Goal: Task Accomplishment & Management: Manage account settings

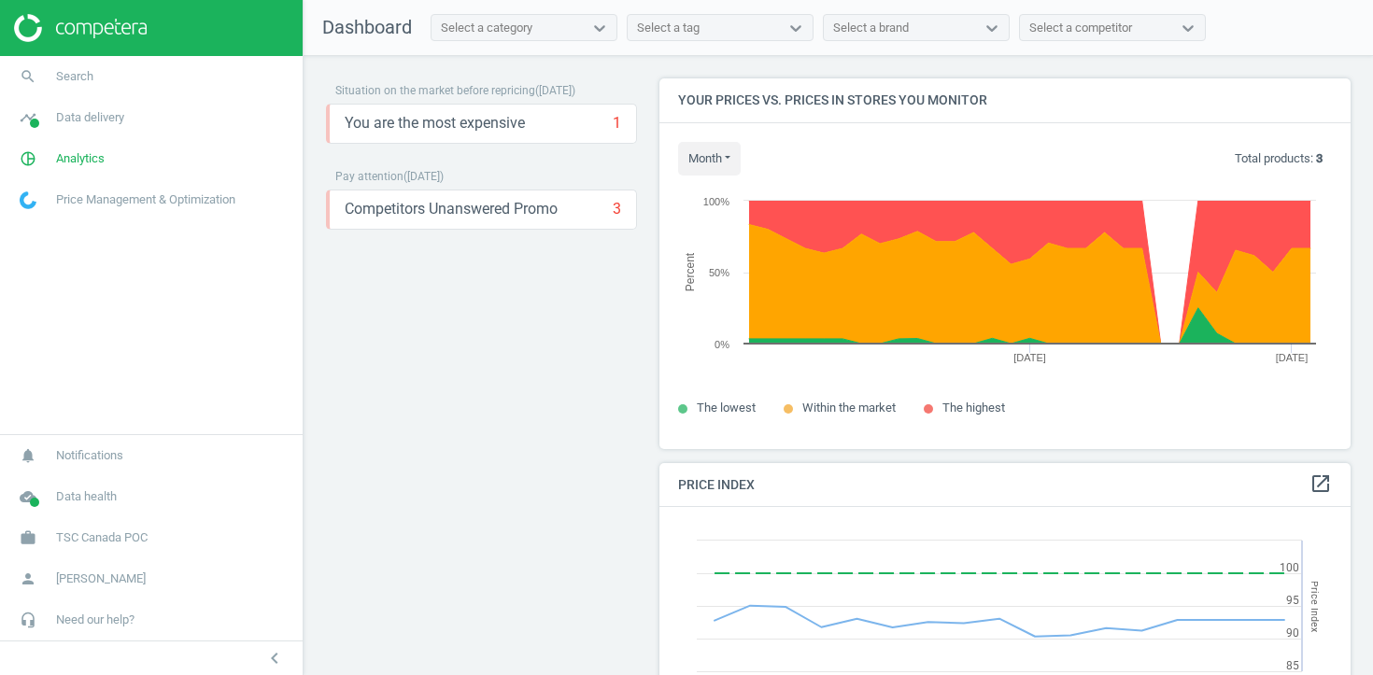
scroll to position [431, 692]
click at [80, 158] on span "Analytics" at bounding box center [80, 158] width 49 height 17
click at [52, 223] on span "Products" at bounding box center [43, 227] width 44 height 15
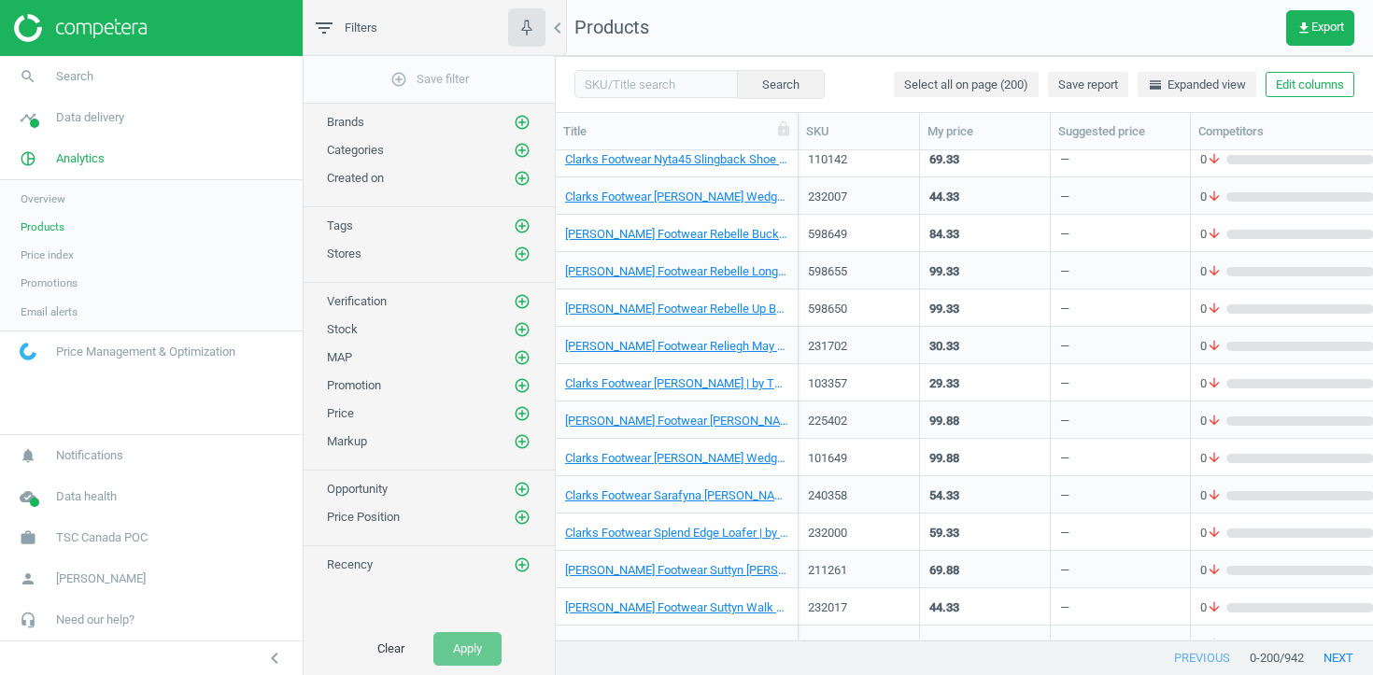
scroll to position [6985, 0]
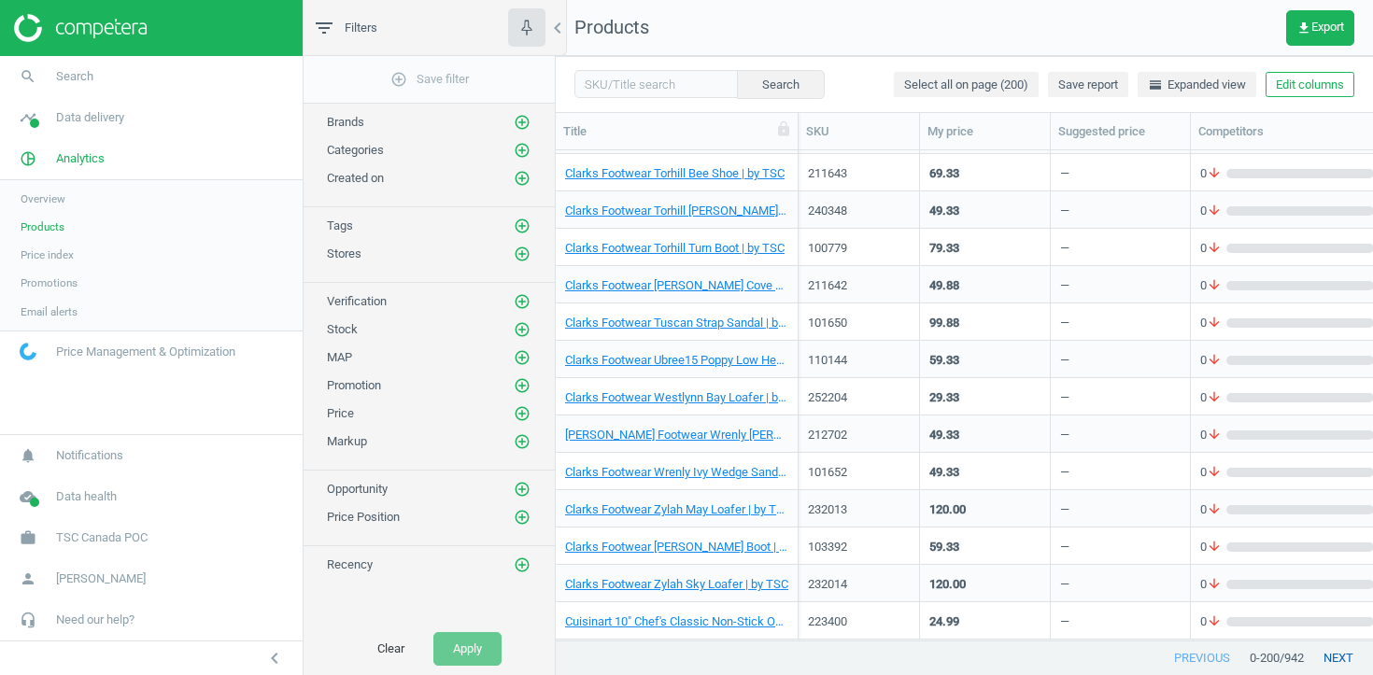
click at [1334, 663] on button "next" at bounding box center [1338, 659] width 69 height 34
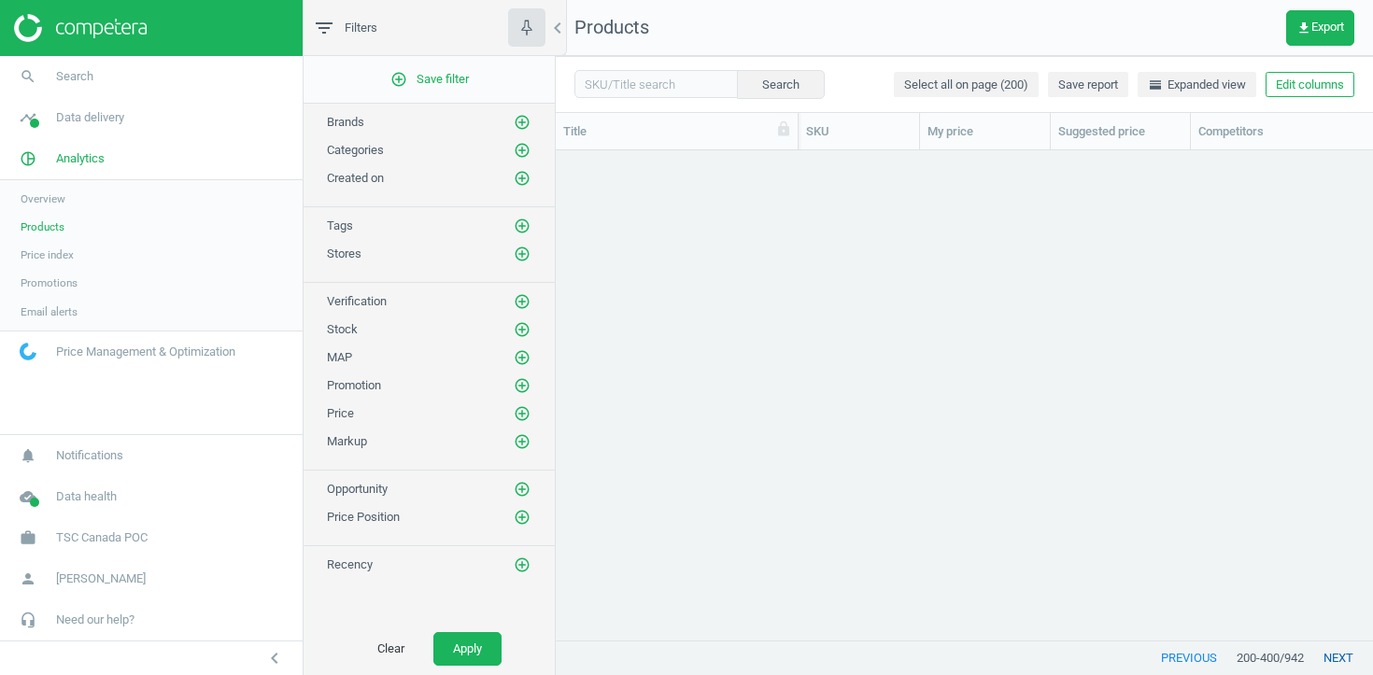
scroll to position [6748, 0]
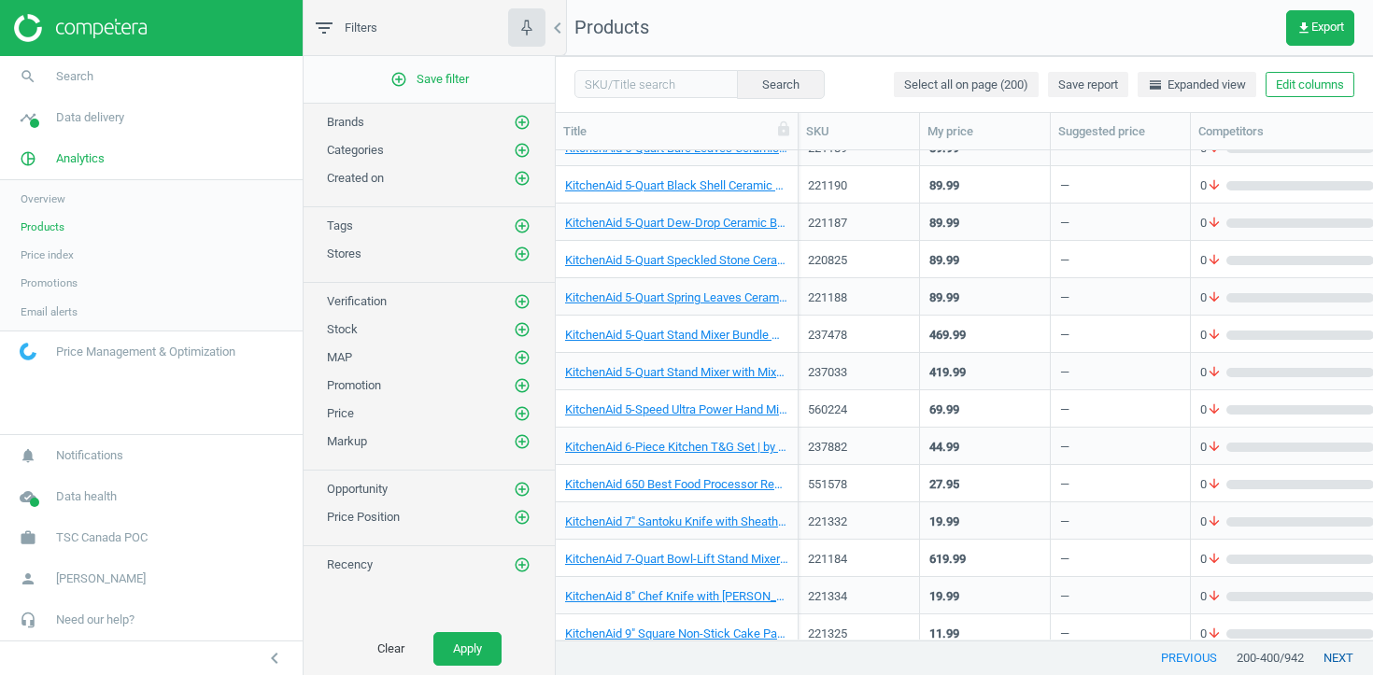
click at [1338, 660] on button "next" at bounding box center [1338, 659] width 69 height 34
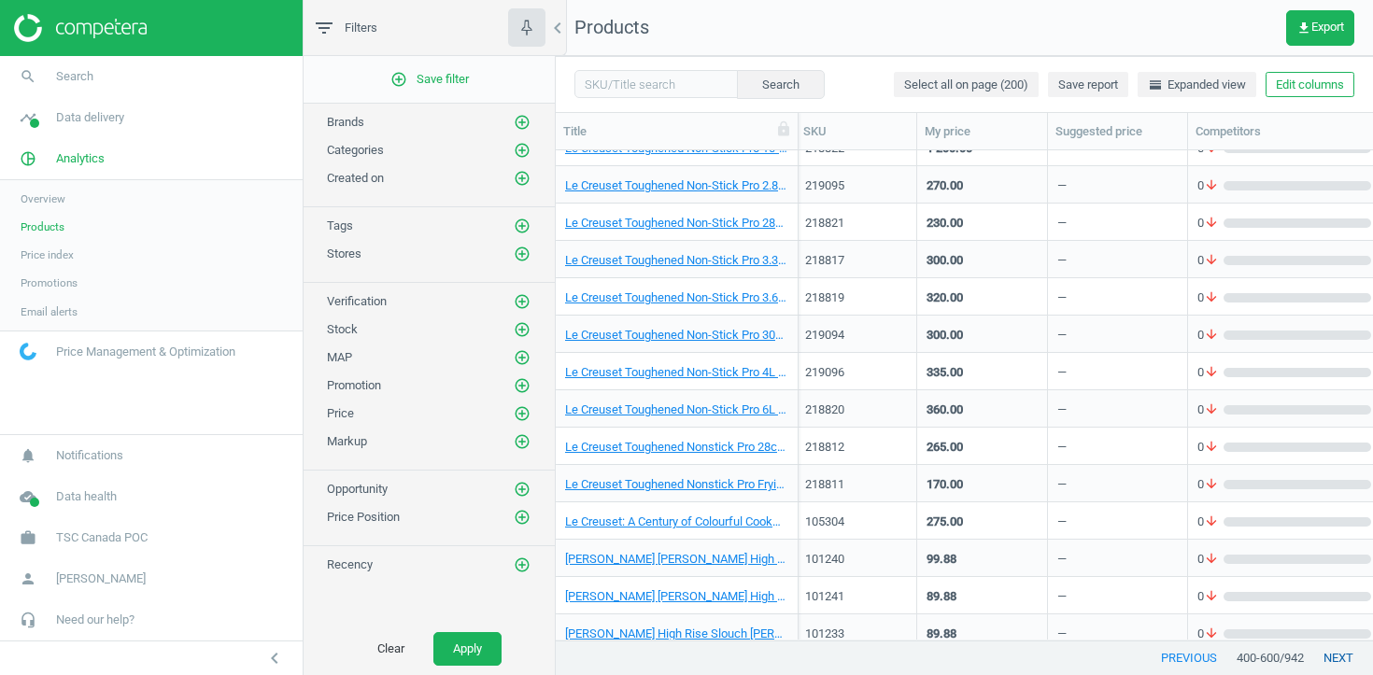
click at [1339, 651] on button "next" at bounding box center [1338, 659] width 69 height 34
click at [155, 541] on link "work TSC Canada POC" at bounding box center [151, 538] width 303 height 41
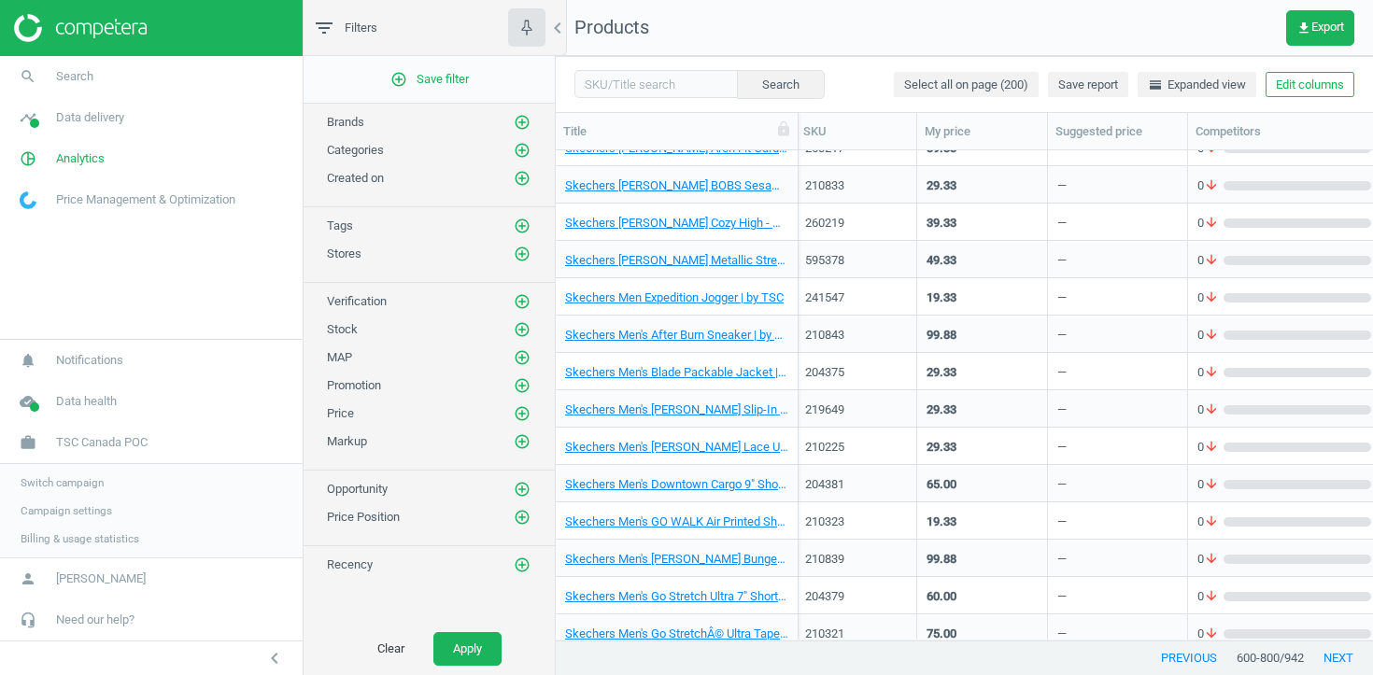
click at [75, 483] on span "Switch campaign" at bounding box center [62, 483] width 83 height 15
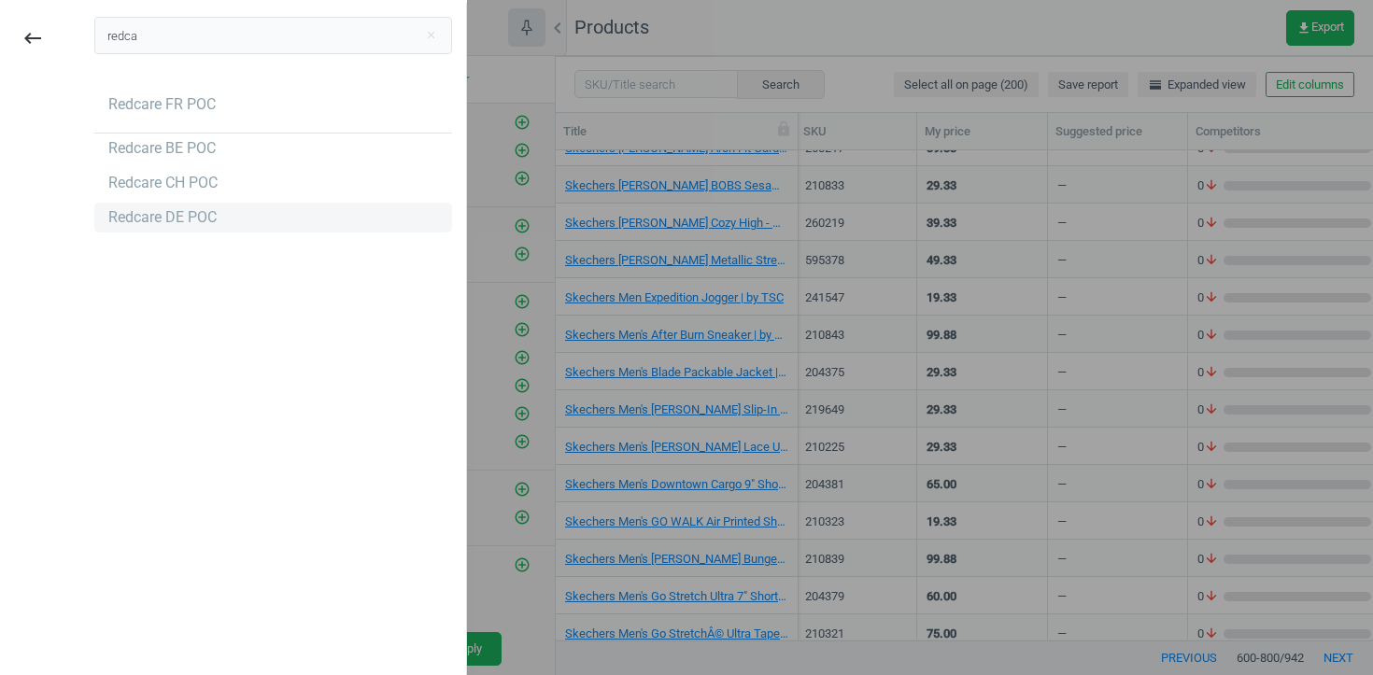
type input "redca"
click at [277, 220] on div "Redcare DE POC" at bounding box center [273, 218] width 358 height 30
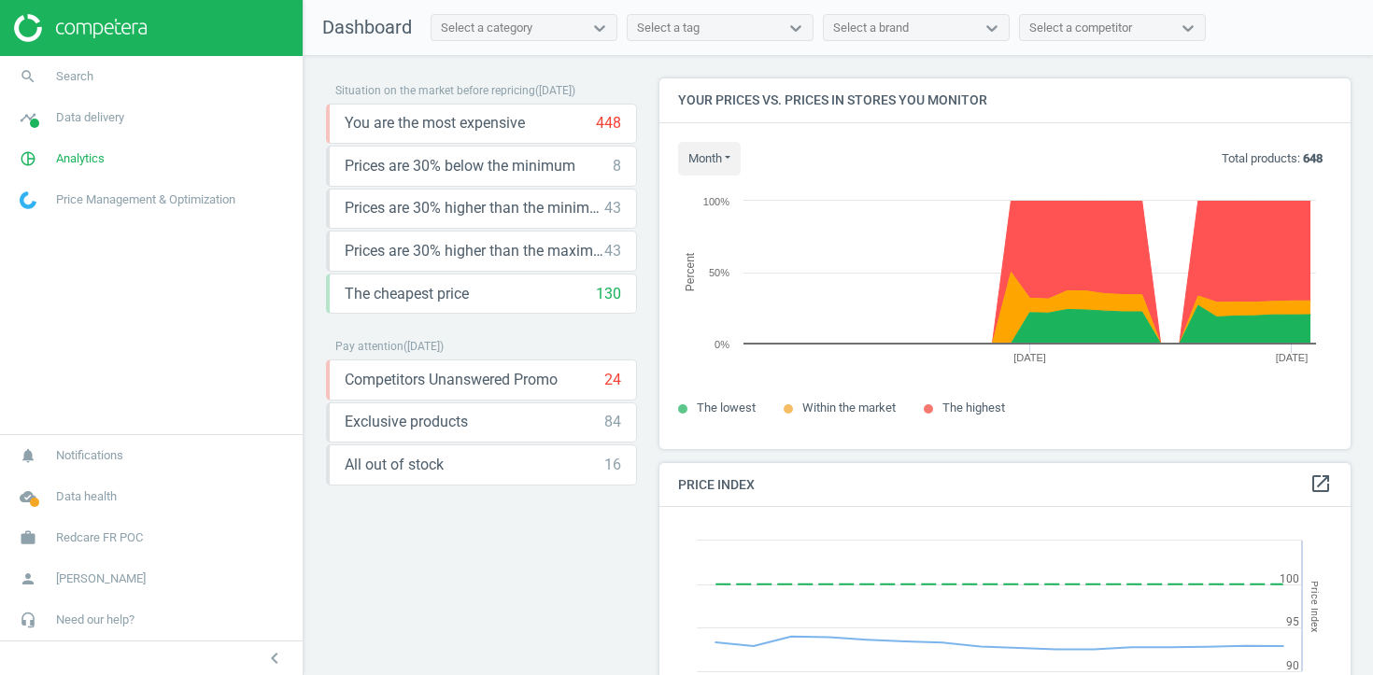
scroll to position [372, 692]
click at [121, 542] on span "Redcare FR POC" at bounding box center [99, 538] width 87 height 17
click at [92, 484] on span "Switch campaign" at bounding box center [62, 483] width 83 height 15
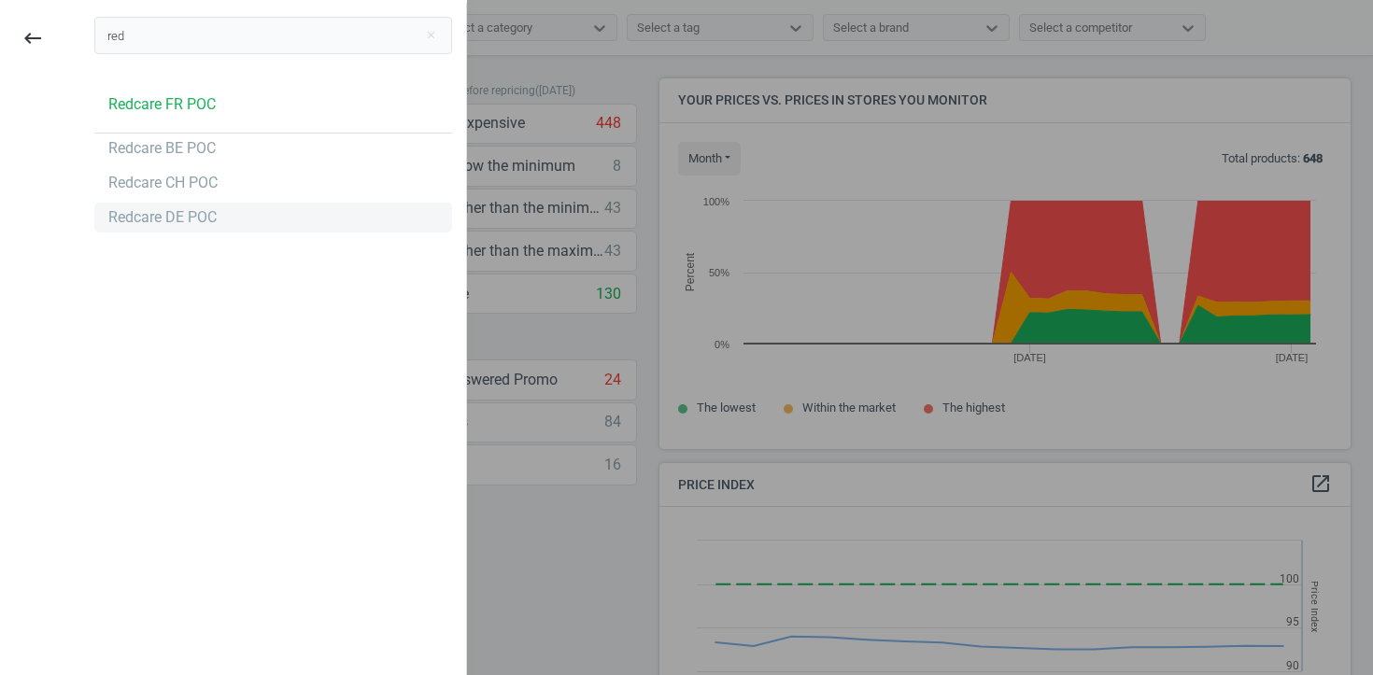
type input "red"
click at [165, 229] on div "Redcare DE POC" at bounding box center [273, 218] width 358 height 30
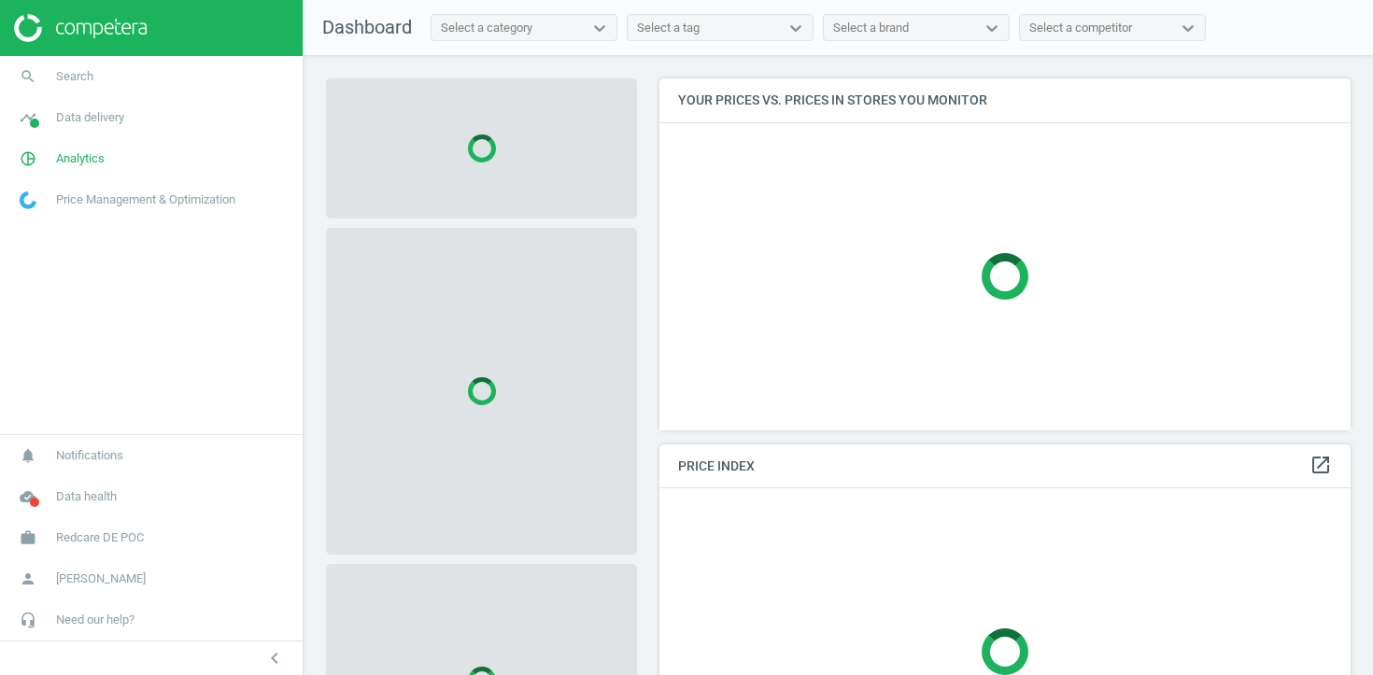
scroll to position [353, 692]
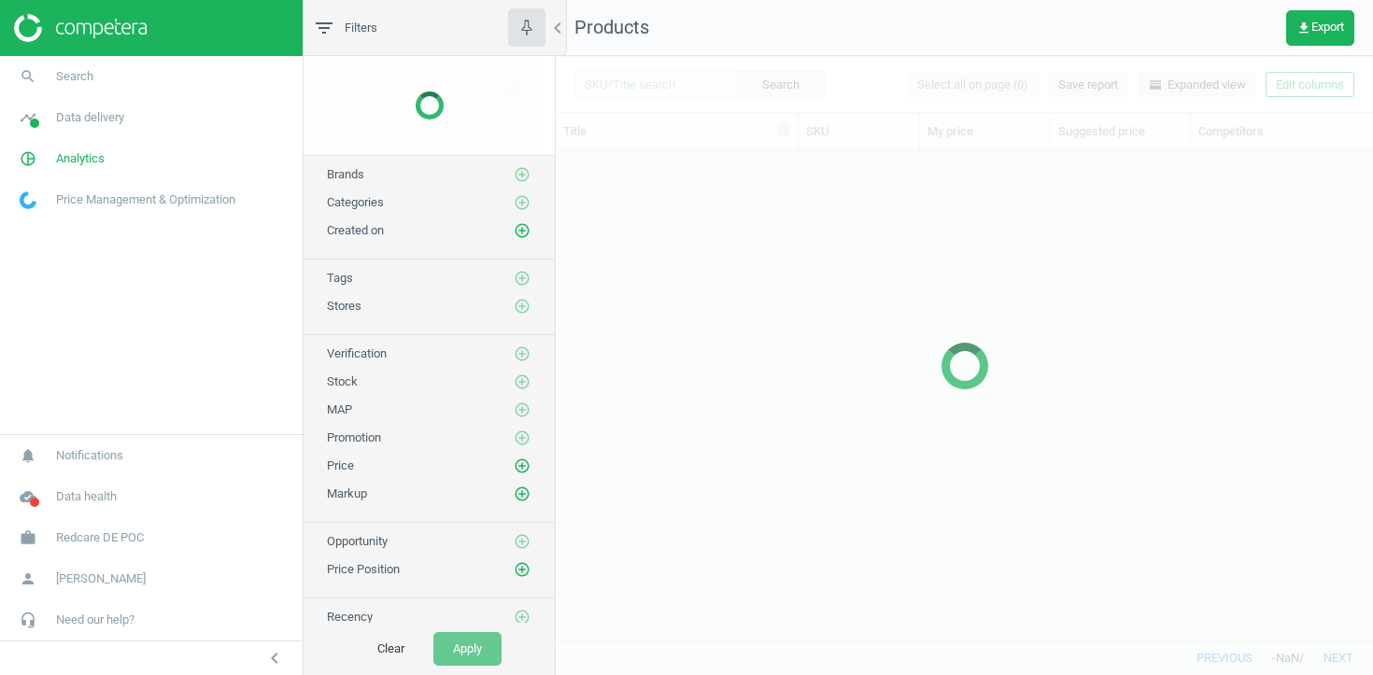
scroll to position [490, 817]
click at [139, 536] on span "Redcare DE POC" at bounding box center [100, 538] width 88 height 17
click at [85, 516] on span "Campaign settings" at bounding box center [67, 511] width 92 height 15
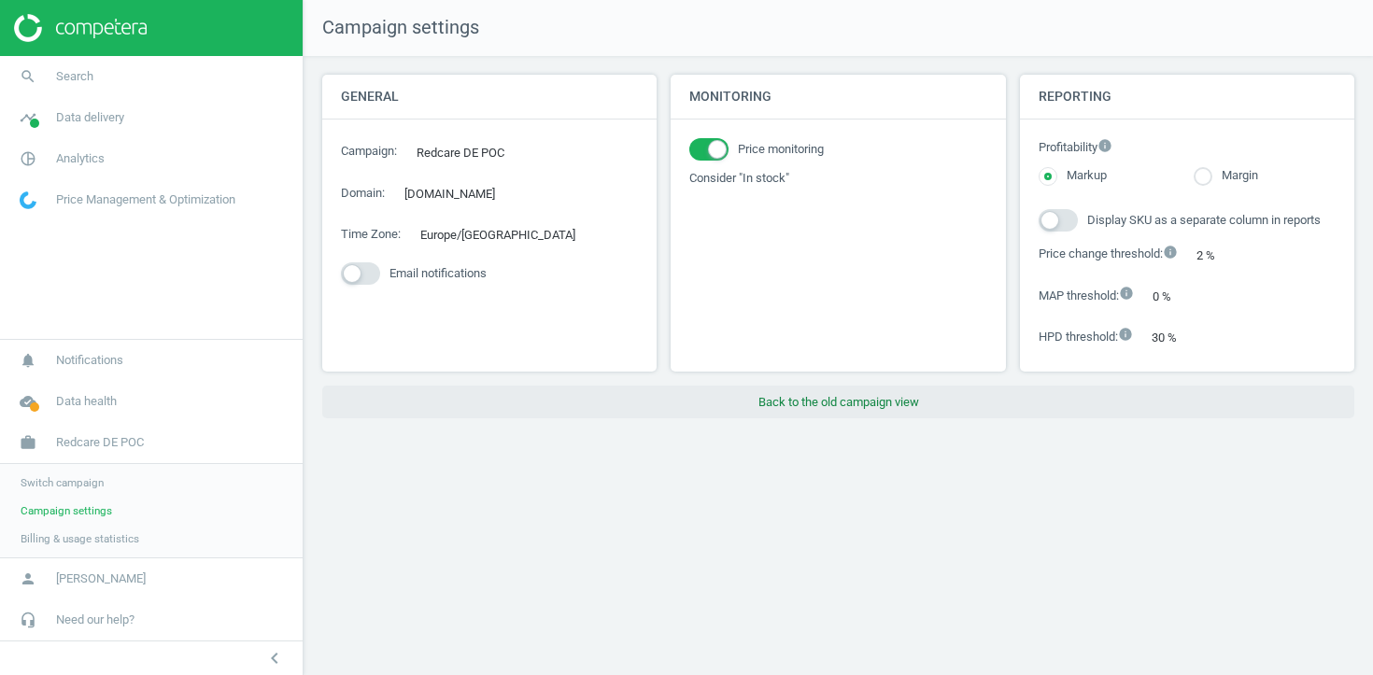
click at [725, 413] on button "Back to the old campaign view" at bounding box center [838, 403] width 1032 height 34
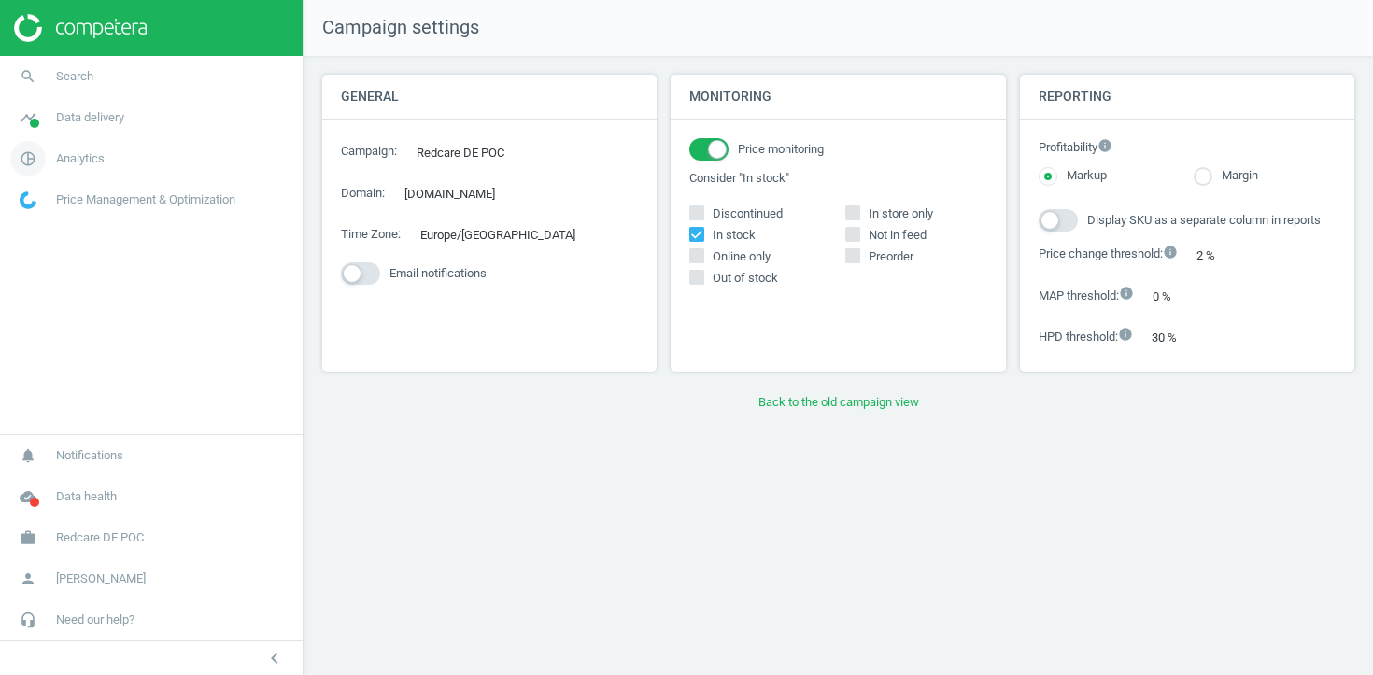
click at [83, 155] on span "Analytics" at bounding box center [80, 158] width 49 height 17
click at [47, 220] on span "Products" at bounding box center [43, 227] width 44 height 15
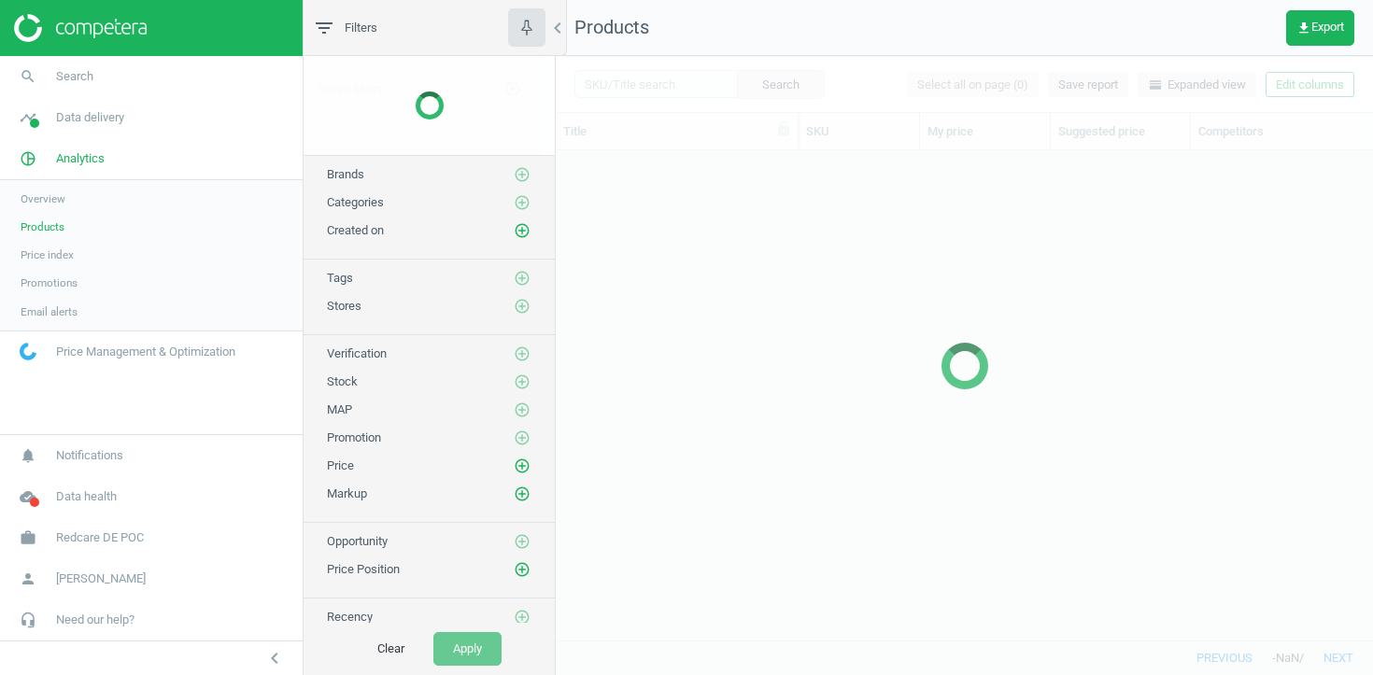
scroll to position [490, 817]
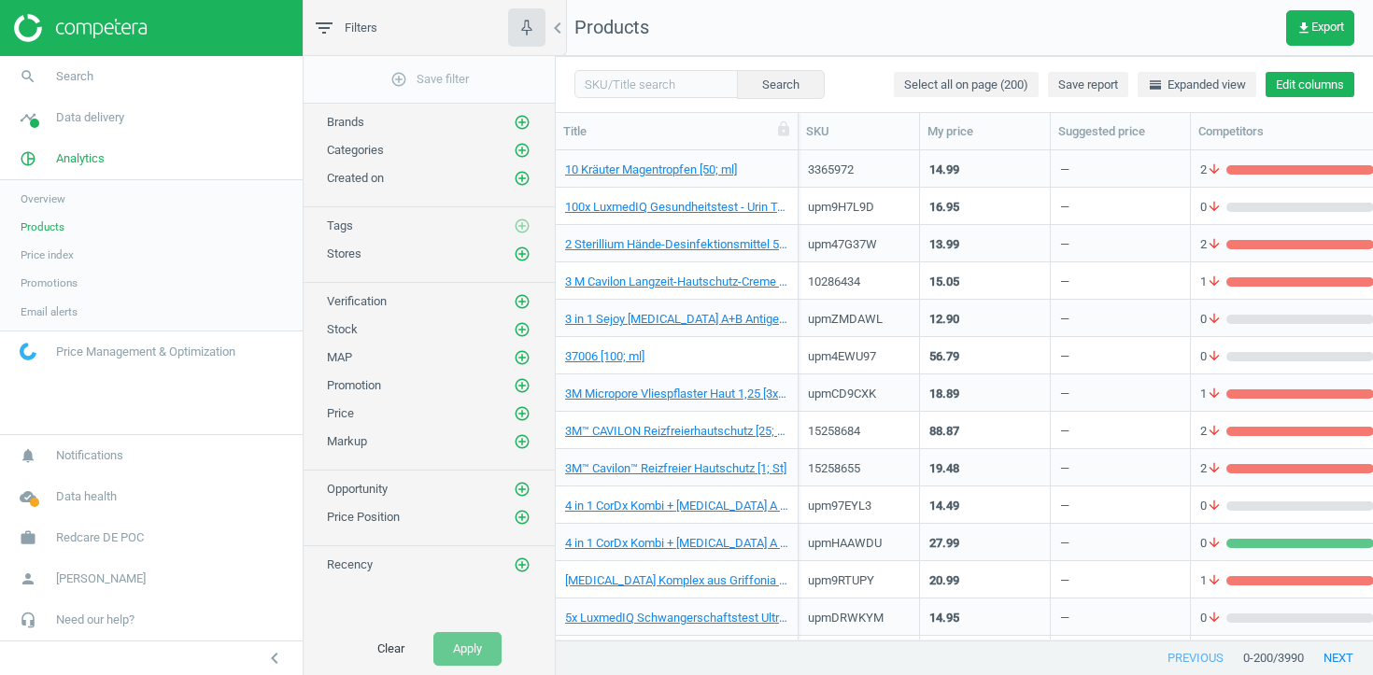
click at [1308, 89] on button "Edit columns" at bounding box center [1310, 85] width 89 height 26
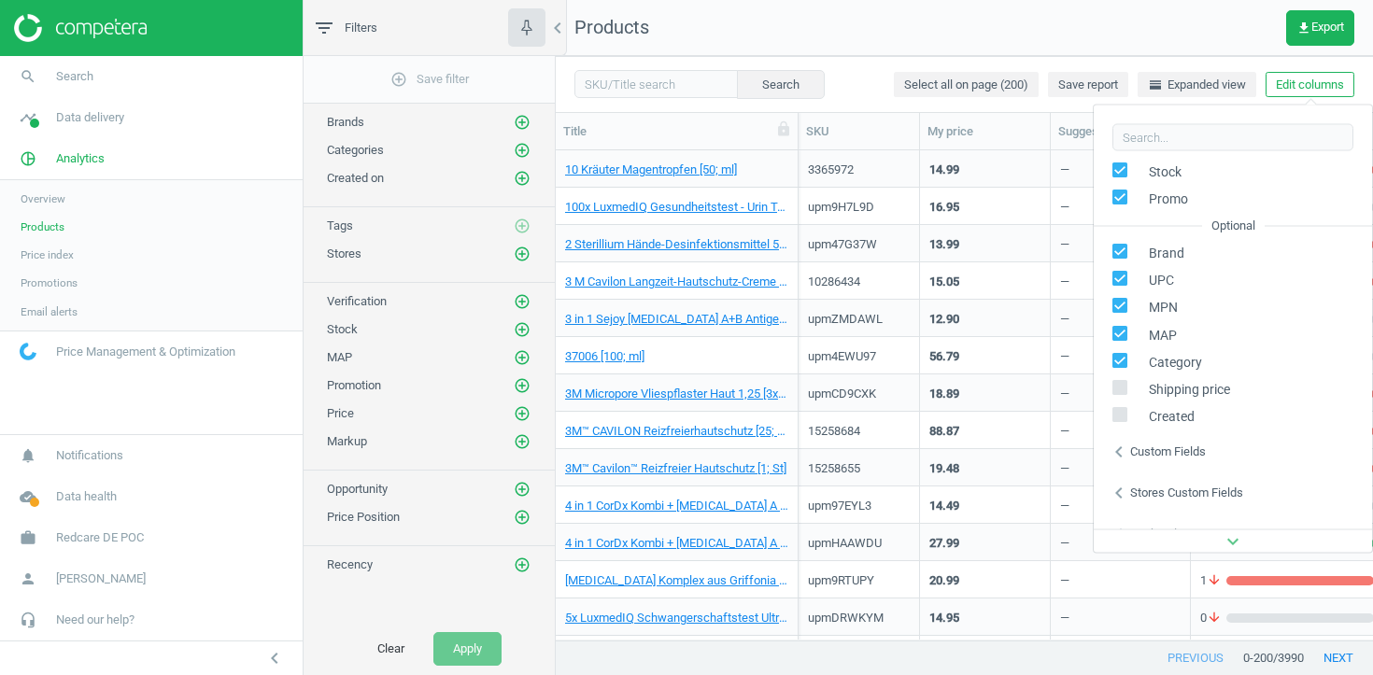
scroll to position [212, 0]
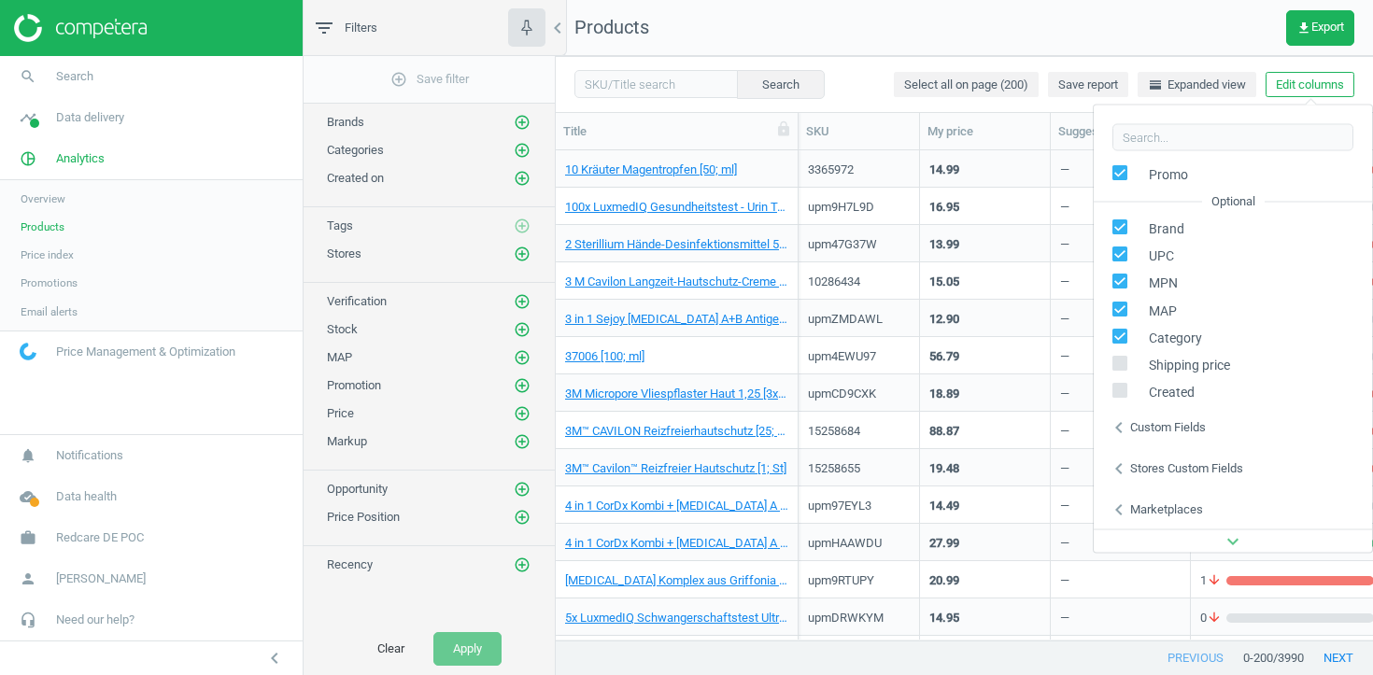
click at [1192, 470] on div "Stores custom fields" at bounding box center [1186, 468] width 113 height 17
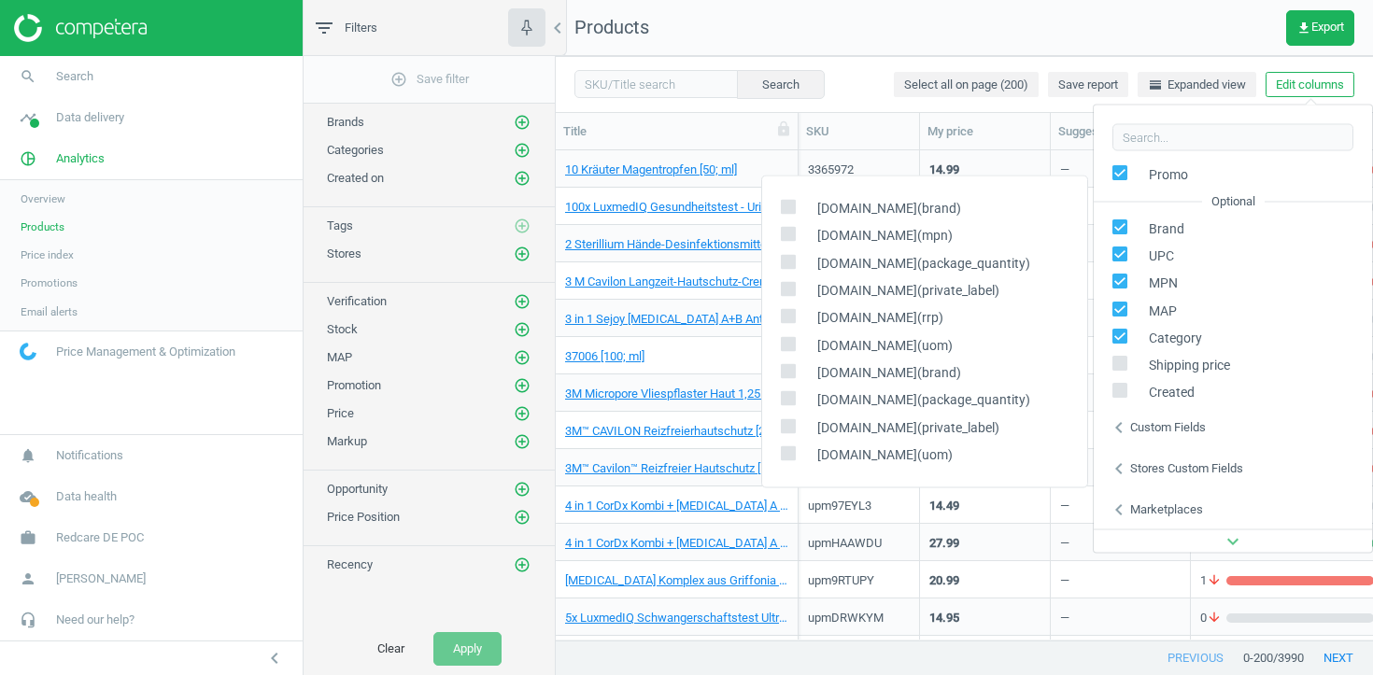
click at [1135, 470] on div "Stores custom fields" at bounding box center [1186, 468] width 113 height 17
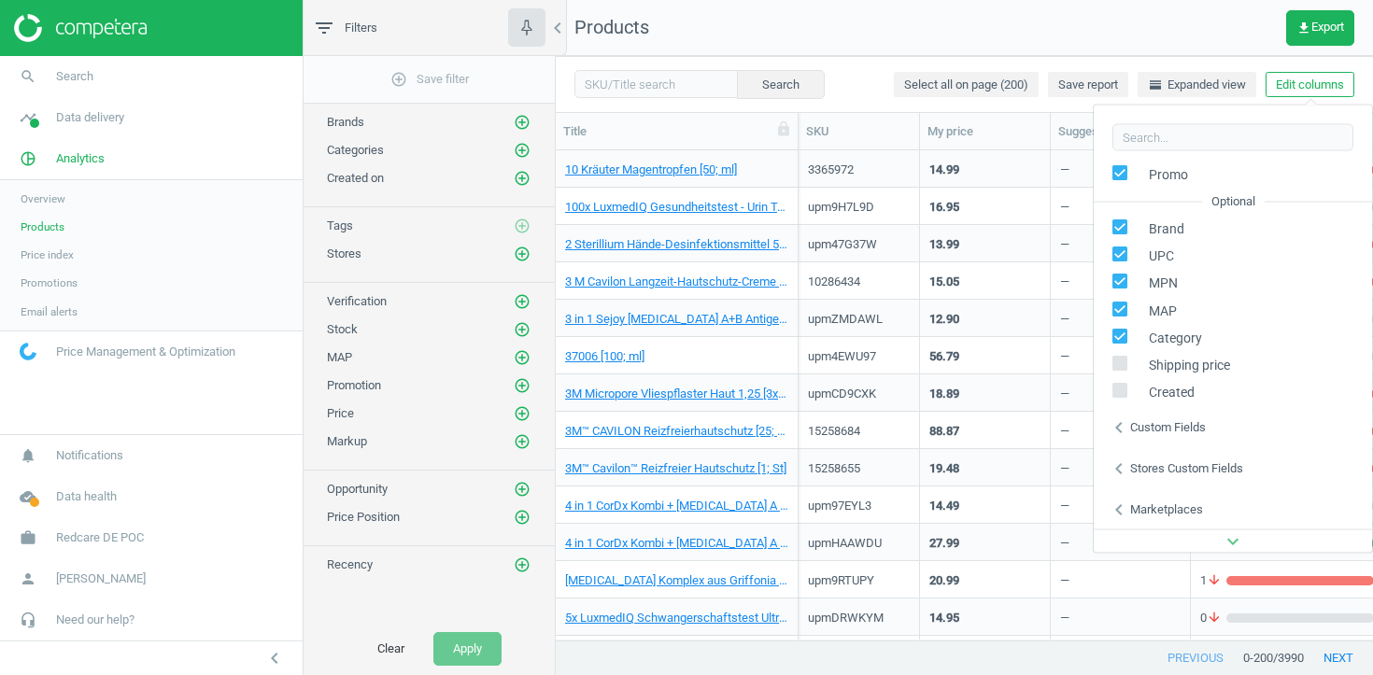
click at [1118, 467] on icon "chevron_left" at bounding box center [1119, 468] width 22 height 22
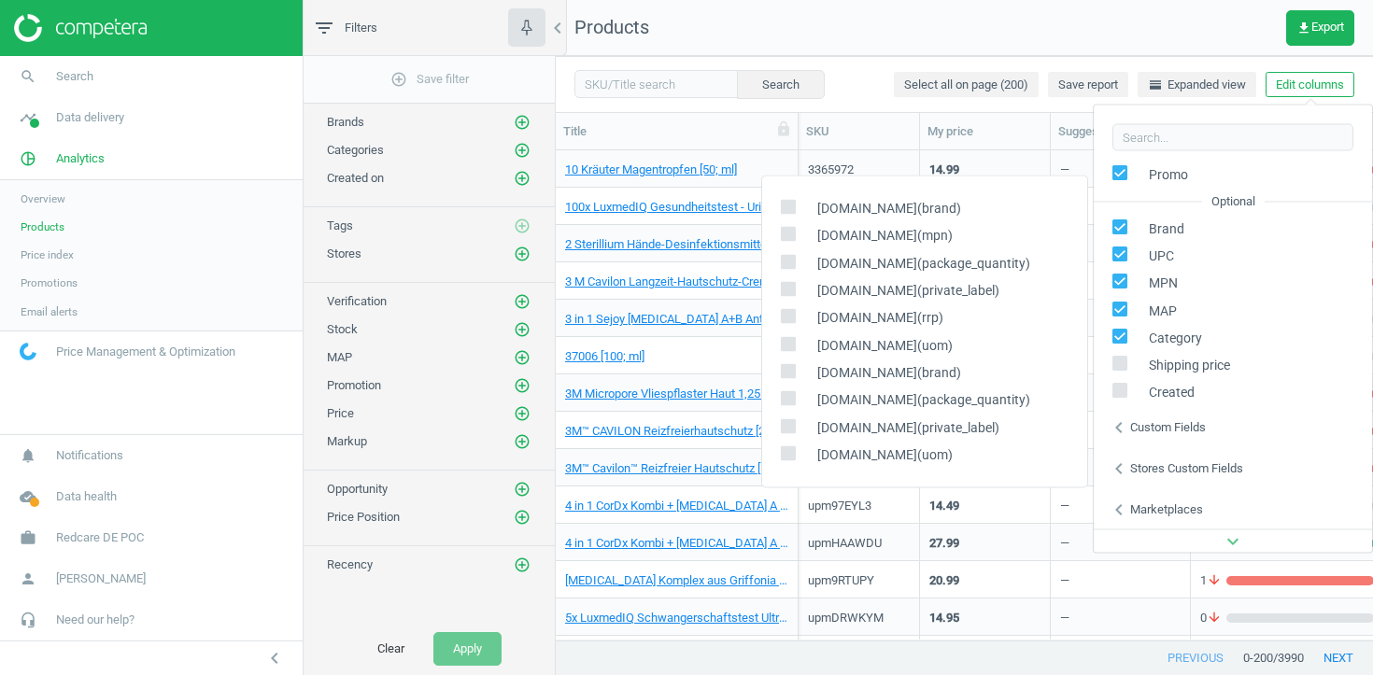
click at [1130, 424] on div "Custom fields" at bounding box center [1168, 427] width 76 height 17
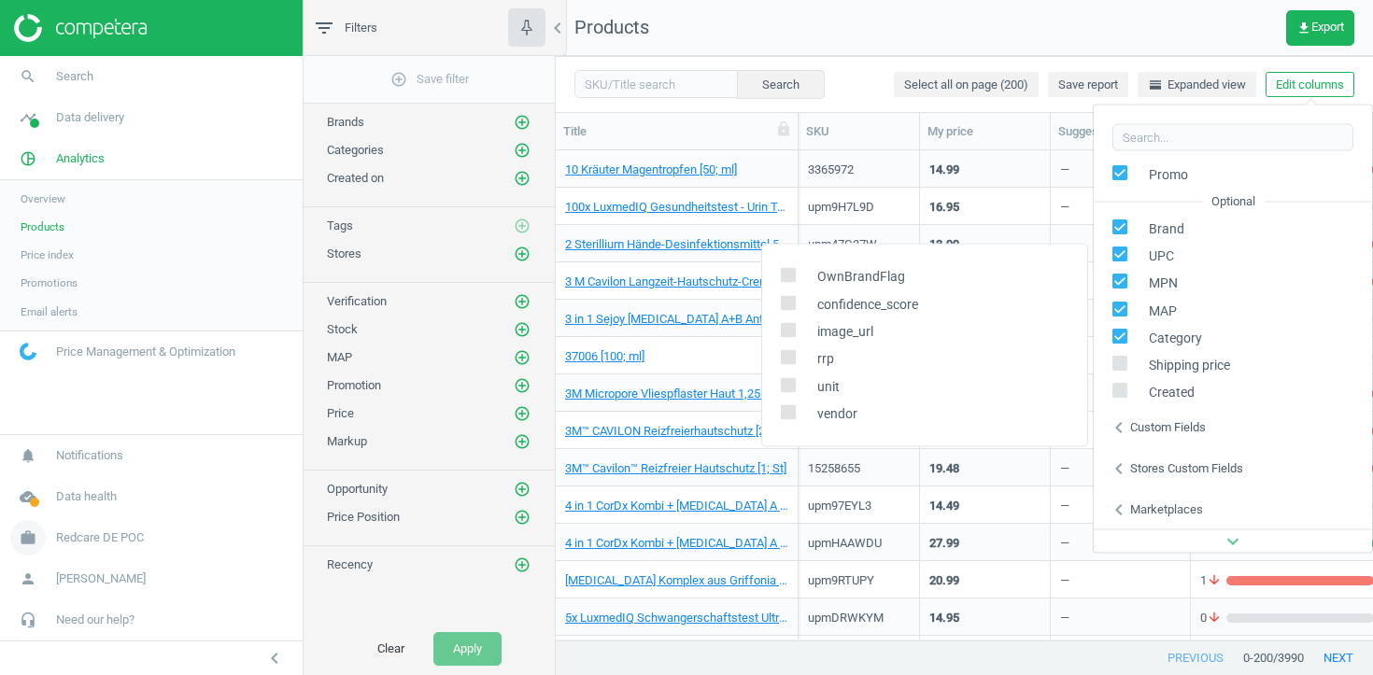
click at [108, 540] on span "Redcare DE POC" at bounding box center [100, 538] width 88 height 17
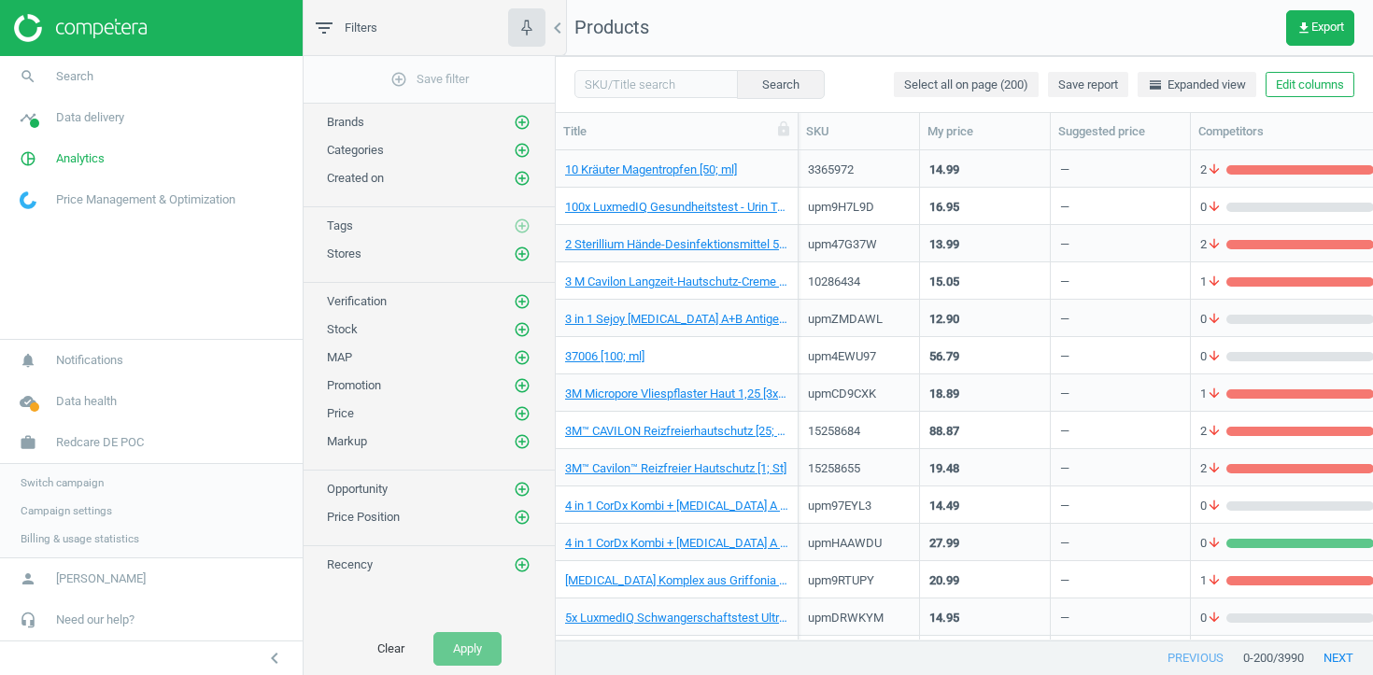
click at [73, 515] on span "Campaign settings" at bounding box center [67, 511] width 92 height 15
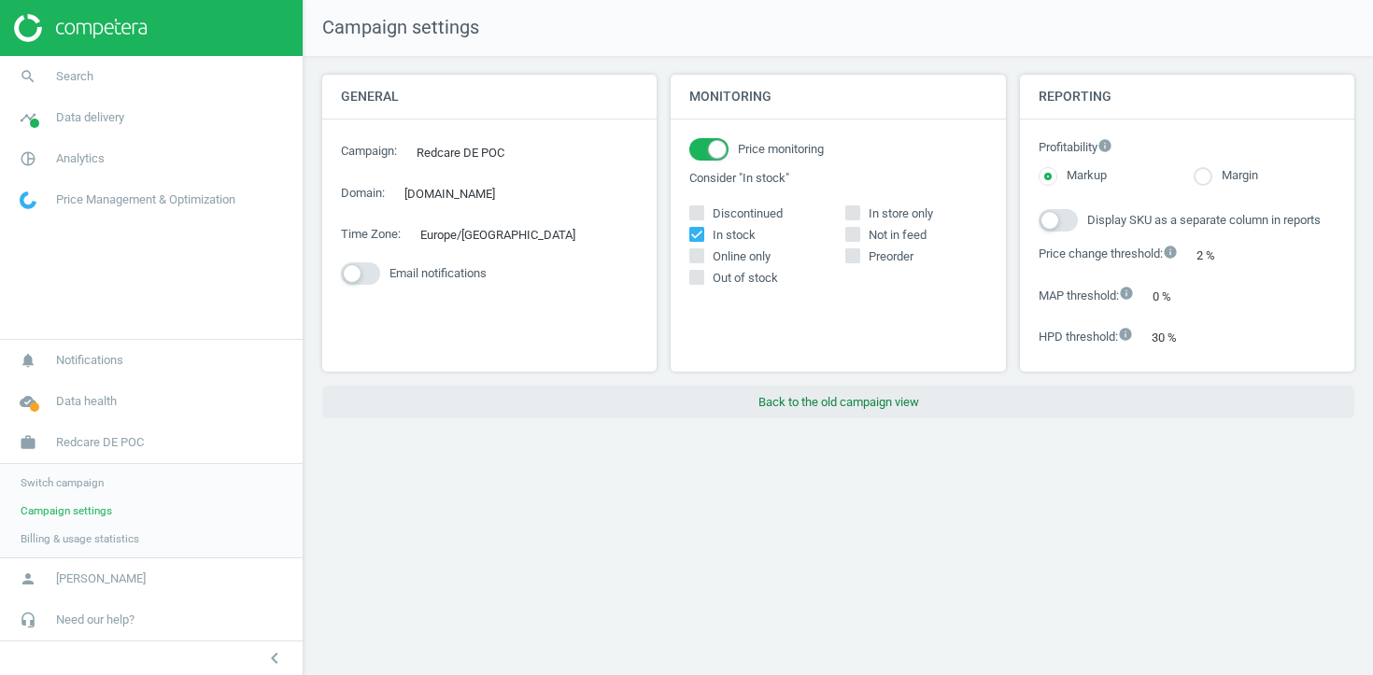
click at [818, 419] on button "Back to the old campaign view" at bounding box center [838, 403] width 1032 height 34
click at [831, 418] on button "Back to the old campaign view" at bounding box center [838, 403] width 1032 height 34
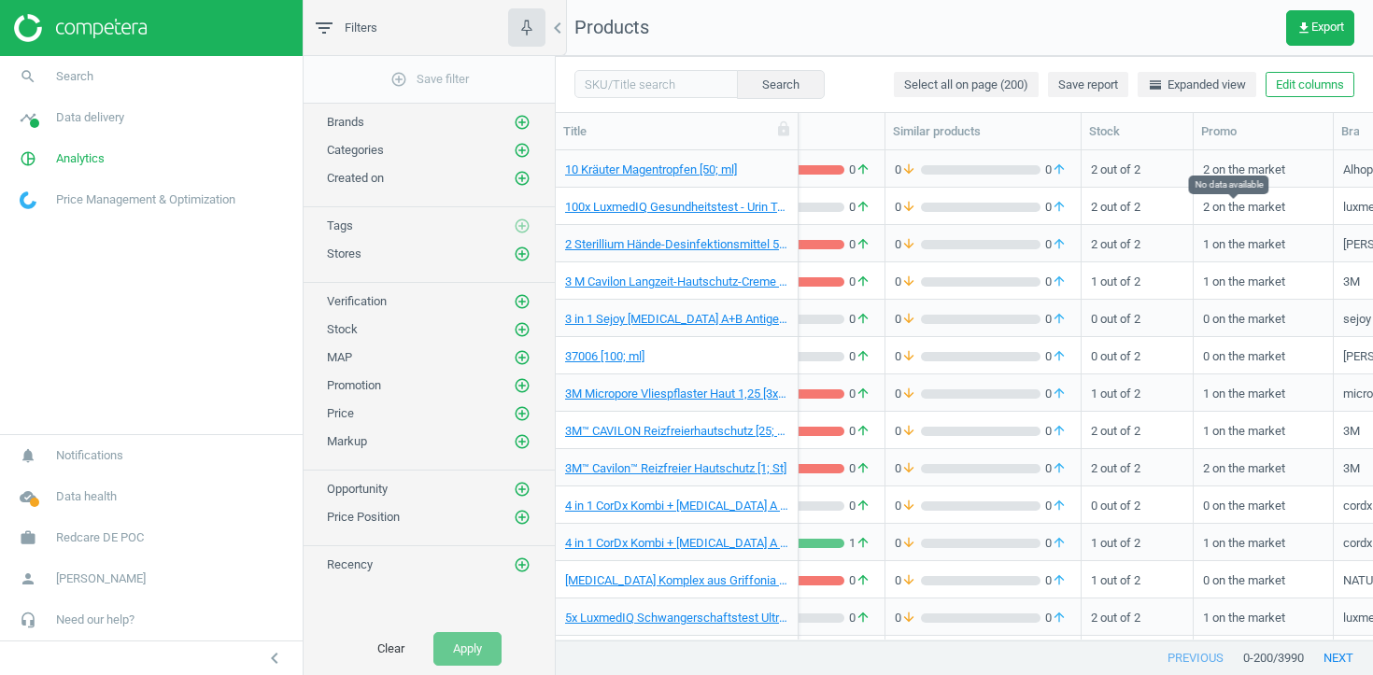
scroll to position [0, 1087]
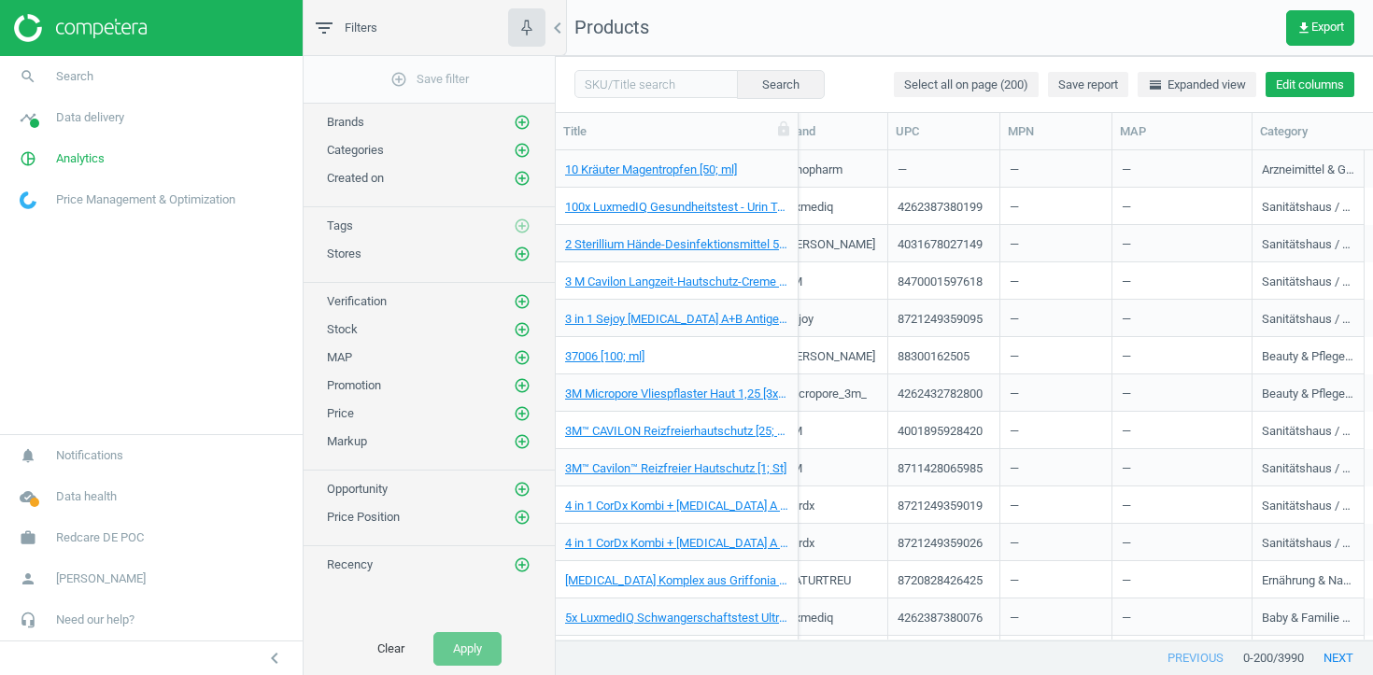
click at [1319, 93] on button "Edit columns" at bounding box center [1310, 85] width 89 height 26
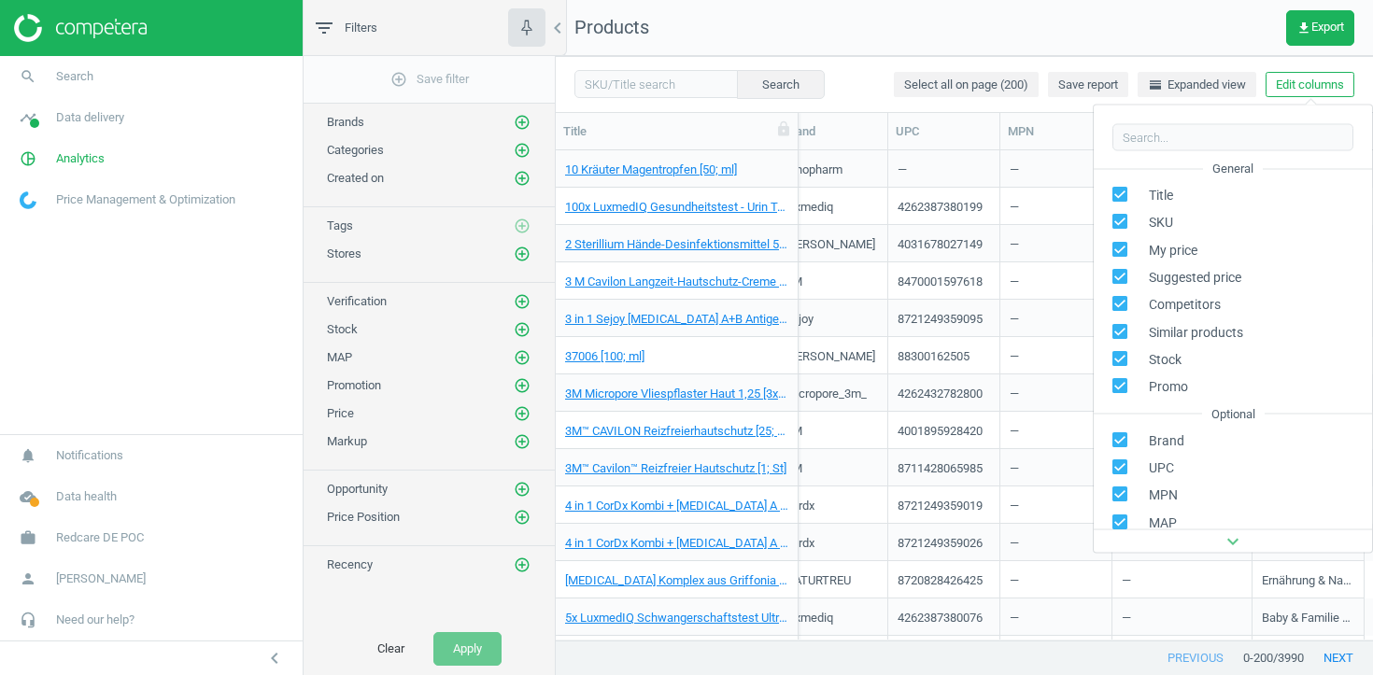
scroll to position [212, 0]
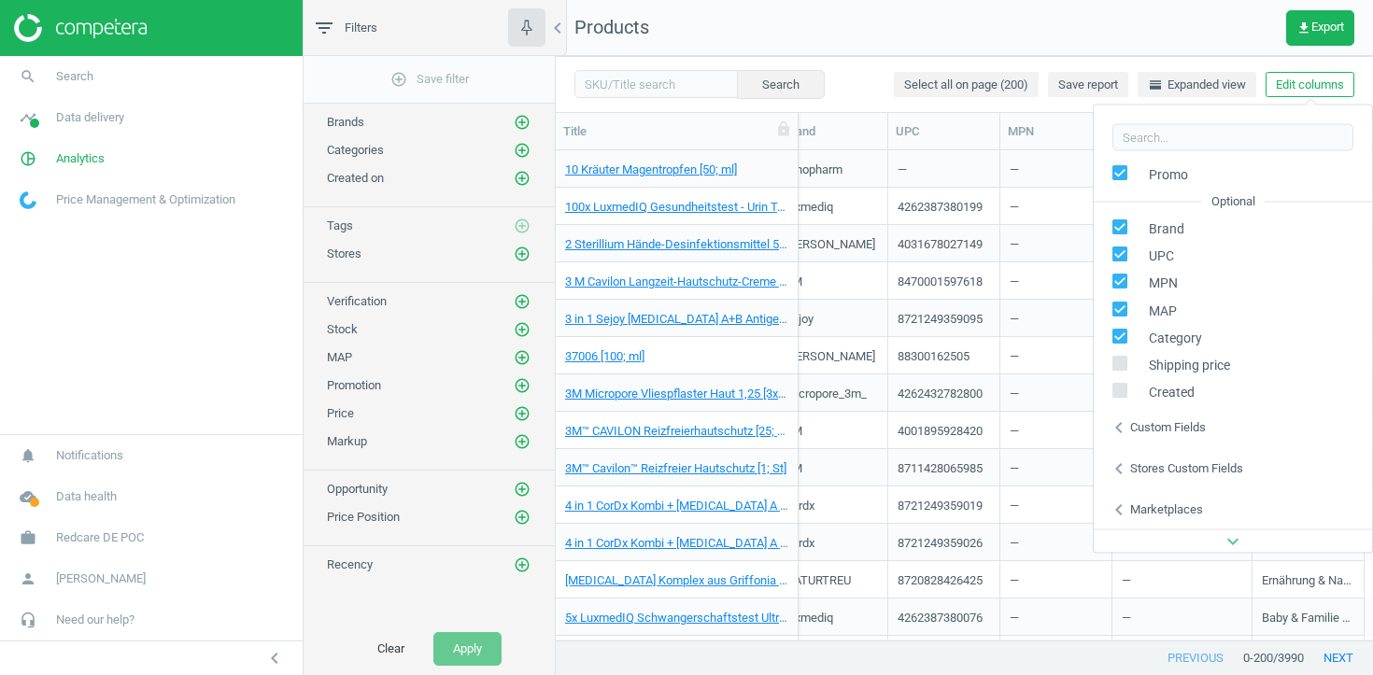
click at [1177, 464] on div "Stores custom fields" at bounding box center [1186, 468] width 113 height 17
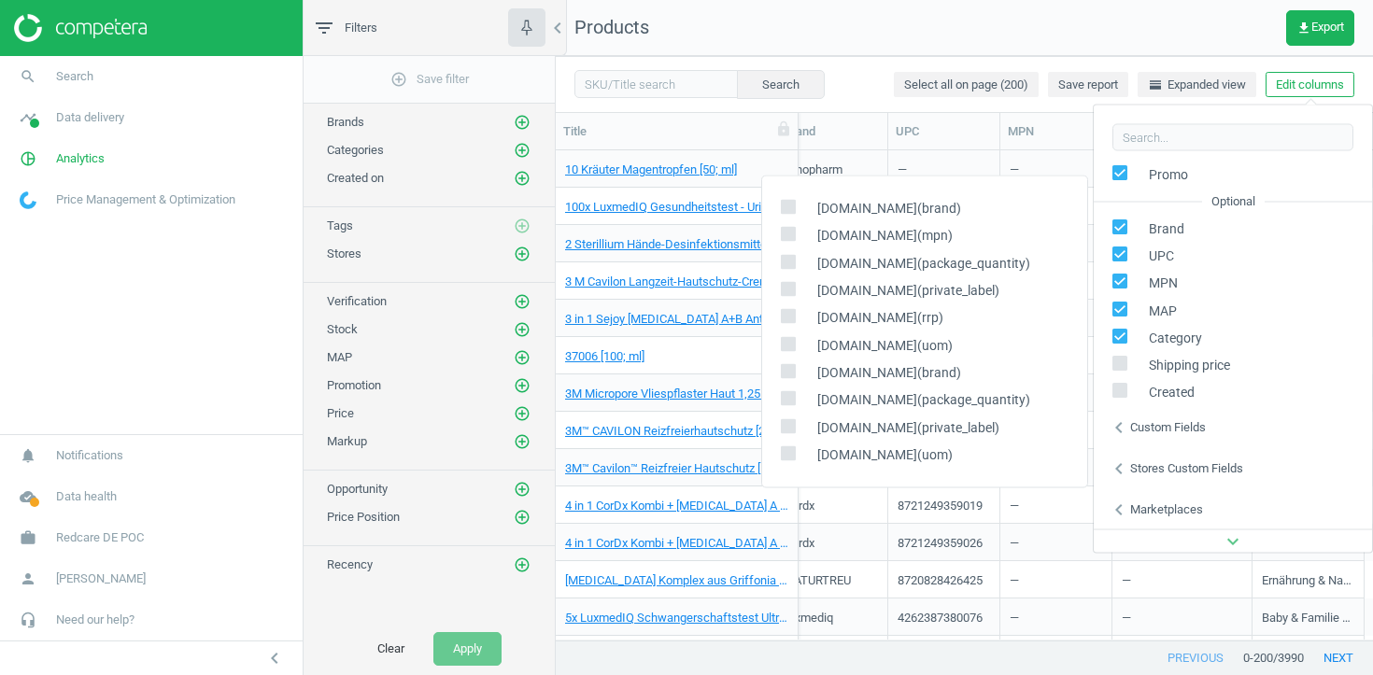
click at [884, 212] on span "[DOMAIN_NAME](brand)" at bounding box center [884, 209] width 153 height 18
click at [884, 227] on span "[DOMAIN_NAME](mpn)" at bounding box center [880, 236] width 145 height 18
click at [1116, 420] on icon "chevron_left" at bounding box center [1119, 427] width 22 height 22
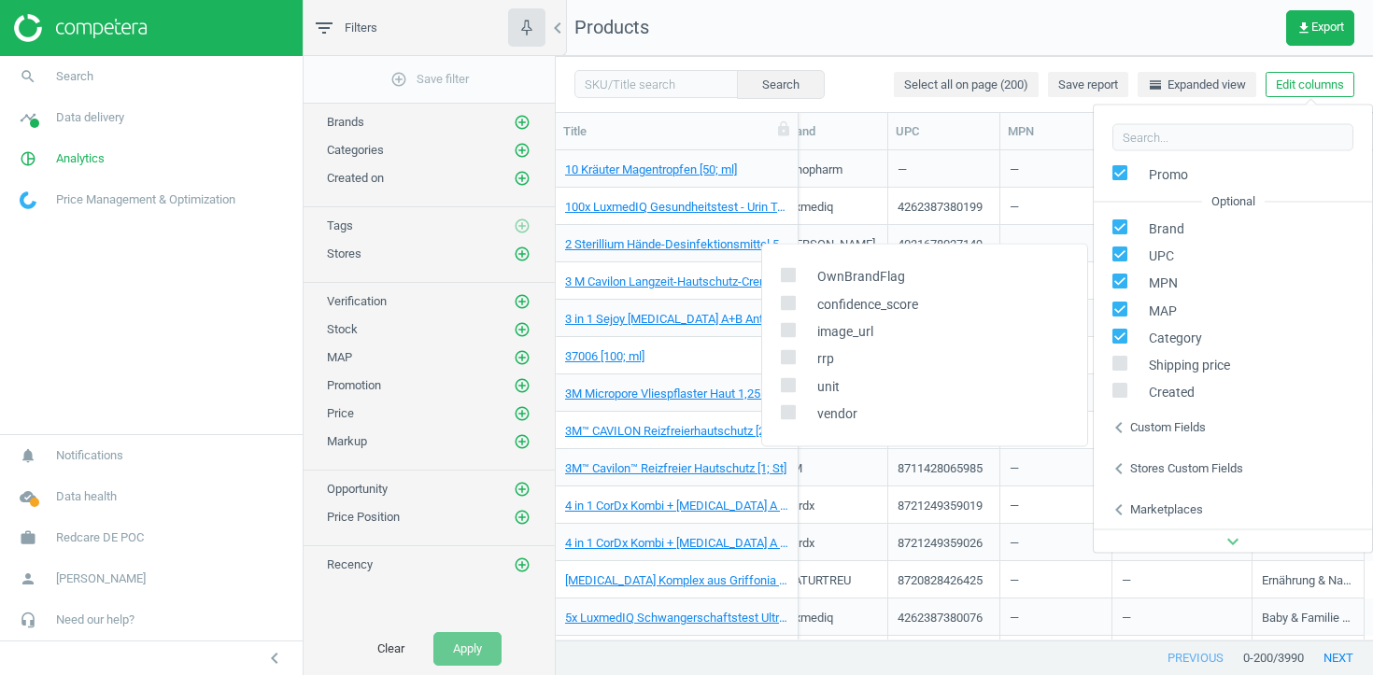
click at [786, 277] on input "checkbox" at bounding box center [788, 275] width 12 height 12
checkbox input "true"
click at [786, 299] on input "checkbox" at bounding box center [788, 303] width 12 height 12
checkbox input "true"
click at [783, 327] on input "checkbox" at bounding box center [788, 330] width 12 height 12
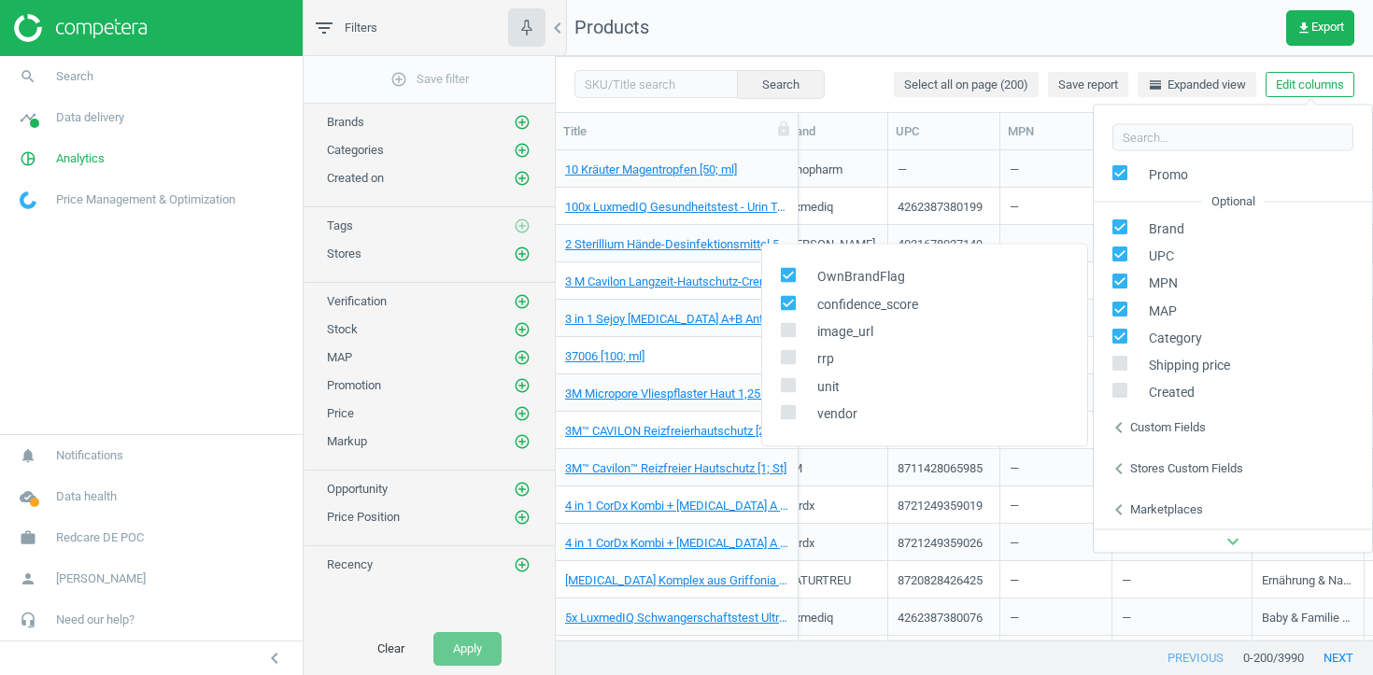
checkbox input "true"
click at [783, 350] on icon at bounding box center [788, 357] width 15 height 15
click at [783, 351] on input "checkbox" at bounding box center [788, 357] width 12 height 12
checkbox input "true"
click at [783, 383] on input "checkbox" at bounding box center [788, 385] width 12 height 12
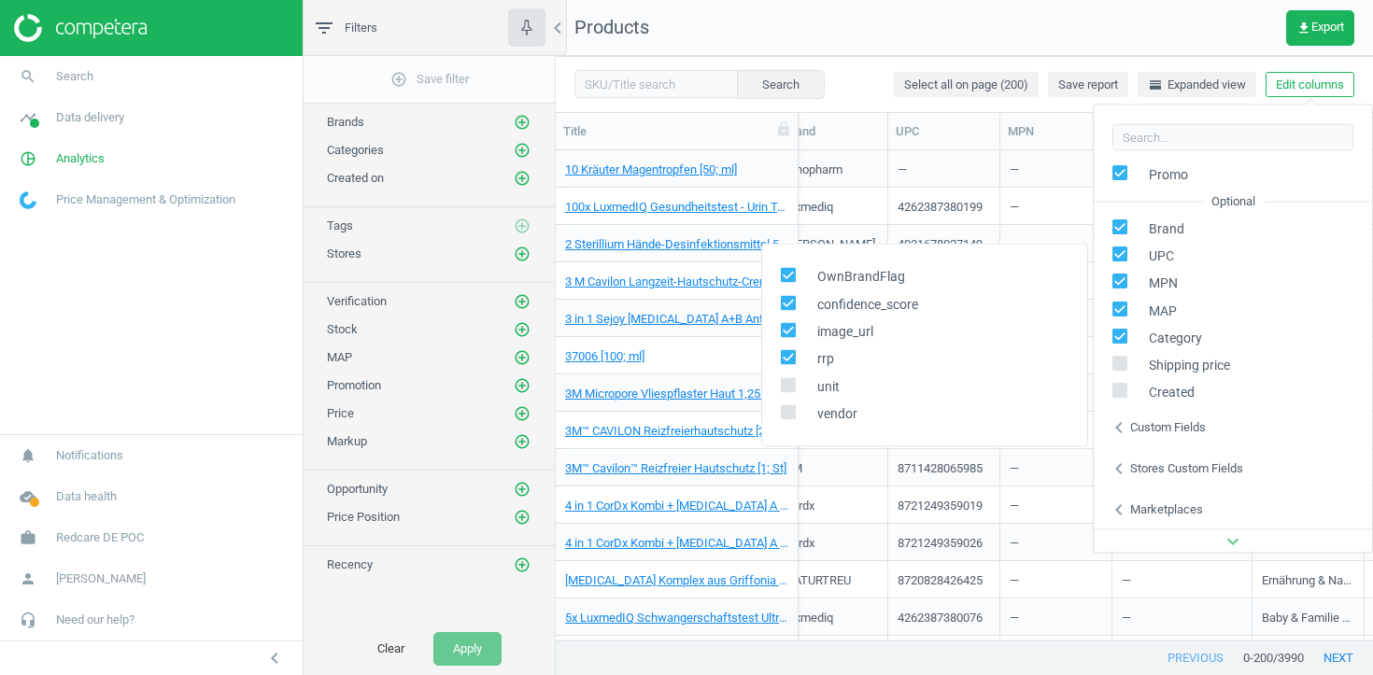
checkbox input "true"
click at [783, 399] on div "unit" at bounding box center [924, 386] width 325 height 27
click at [783, 409] on input "checkbox" at bounding box center [788, 412] width 12 height 12
checkbox input "true"
click at [831, 469] on div "3M" at bounding box center [832, 467] width 92 height 33
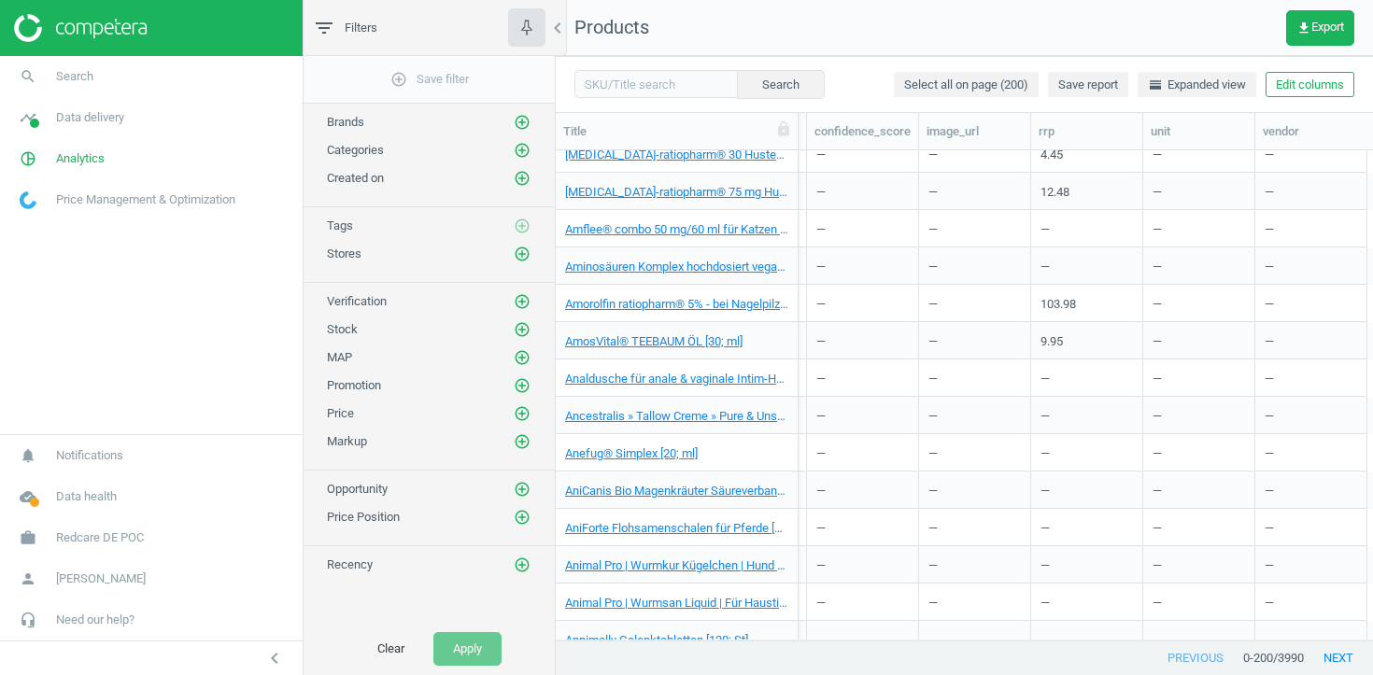
scroll to position [0, 0]
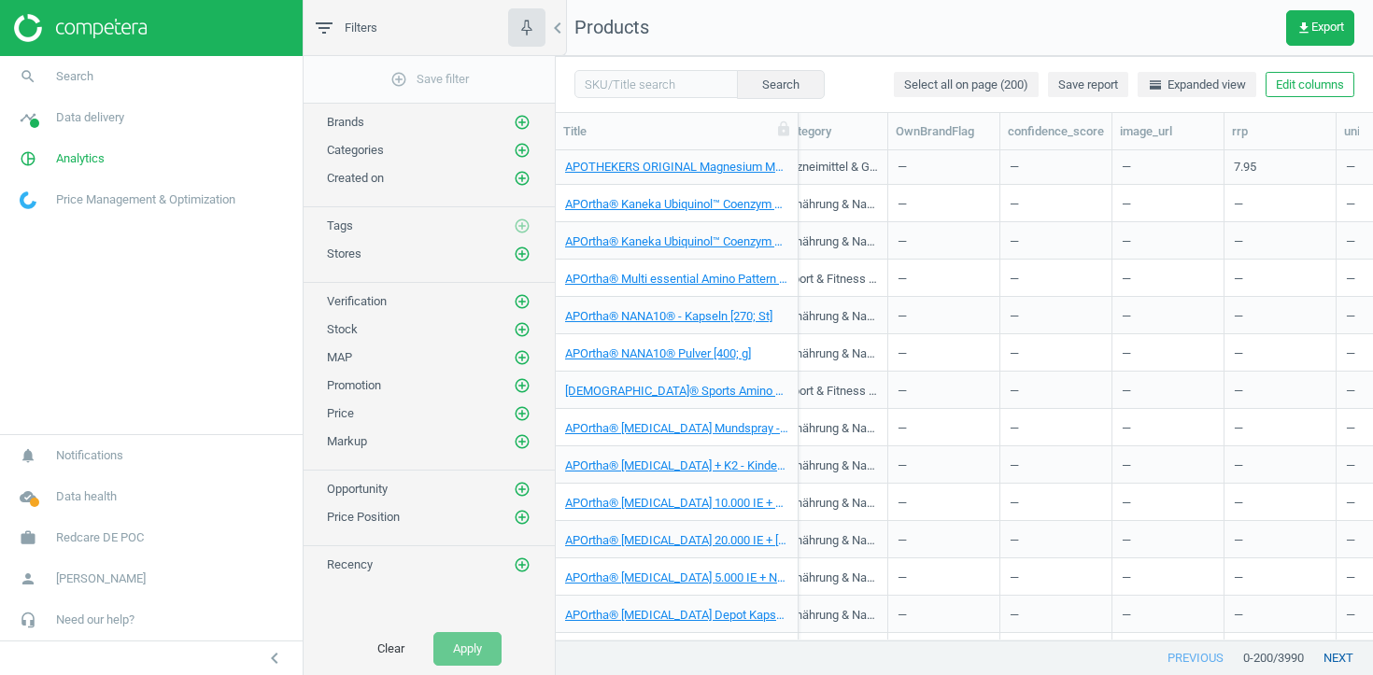
click at [1339, 655] on button "next" at bounding box center [1338, 659] width 69 height 34
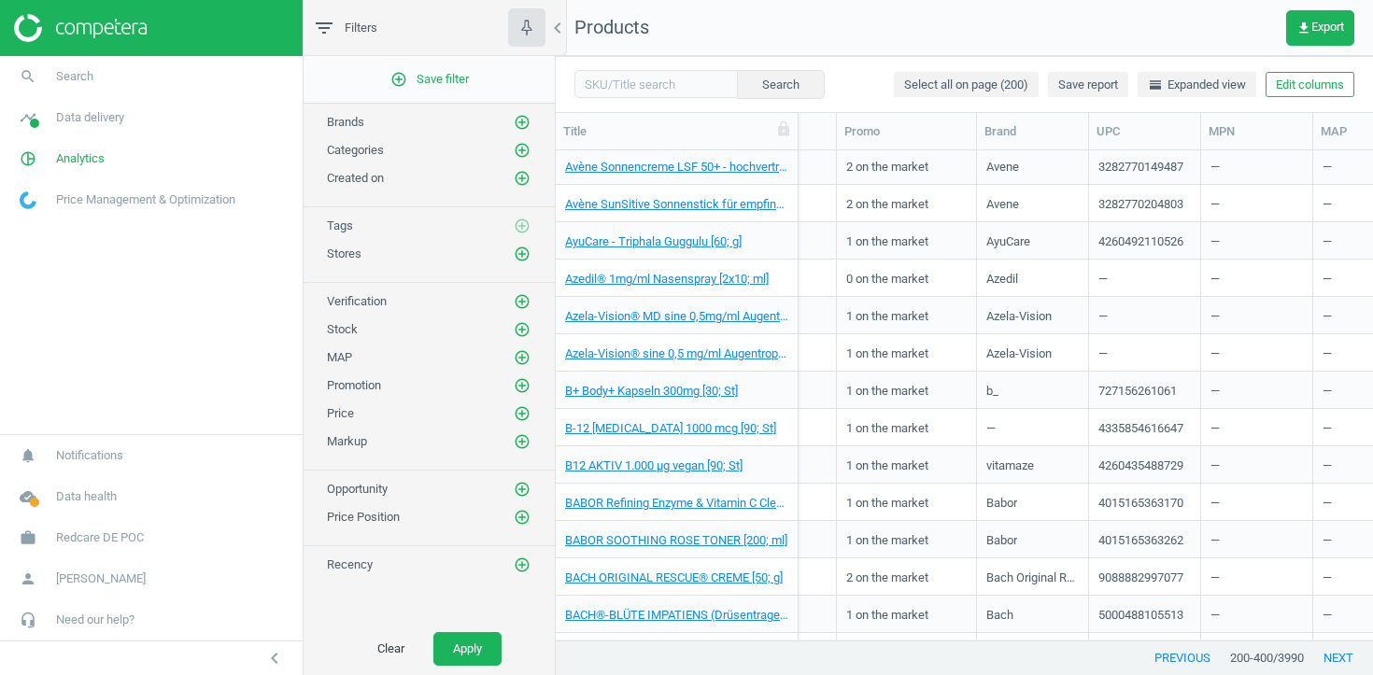
scroll to position [0, 884]
click at [1295, 81] on button "Edit columns" at bounding box center [1310, 85] width 89 height 26
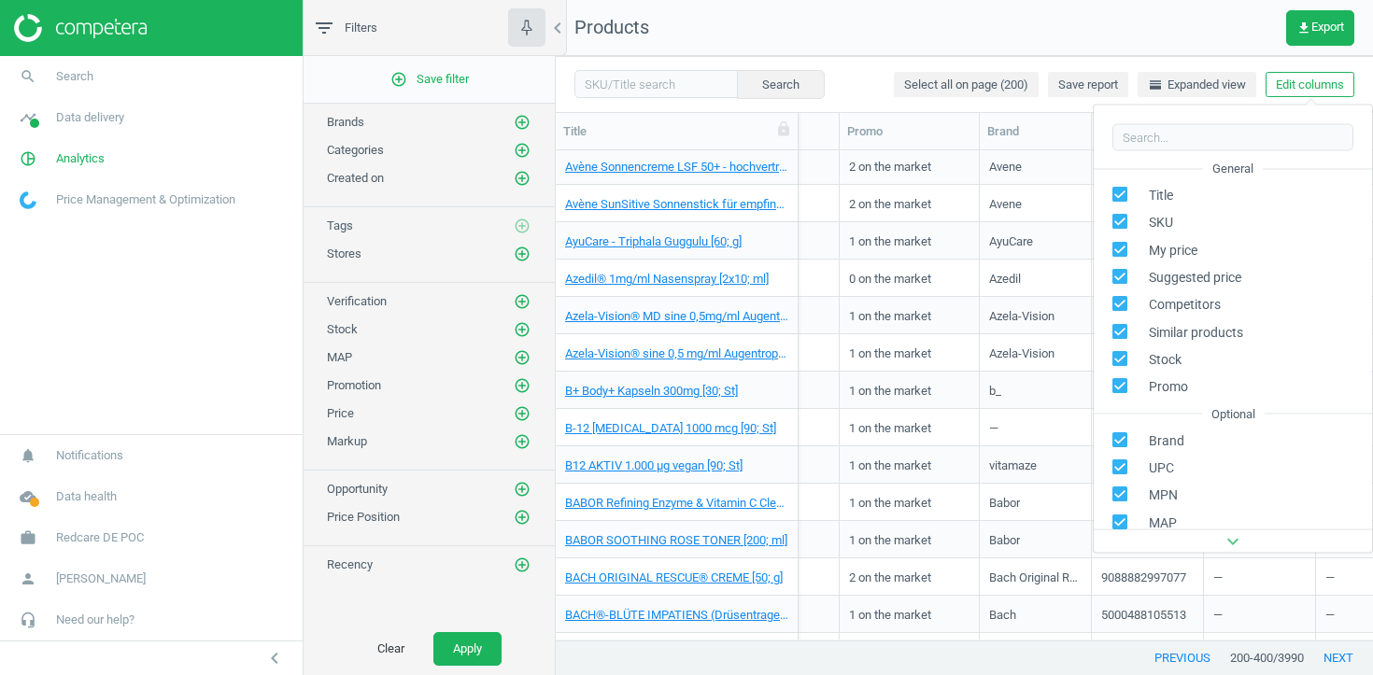
scroll to position [212, 0]
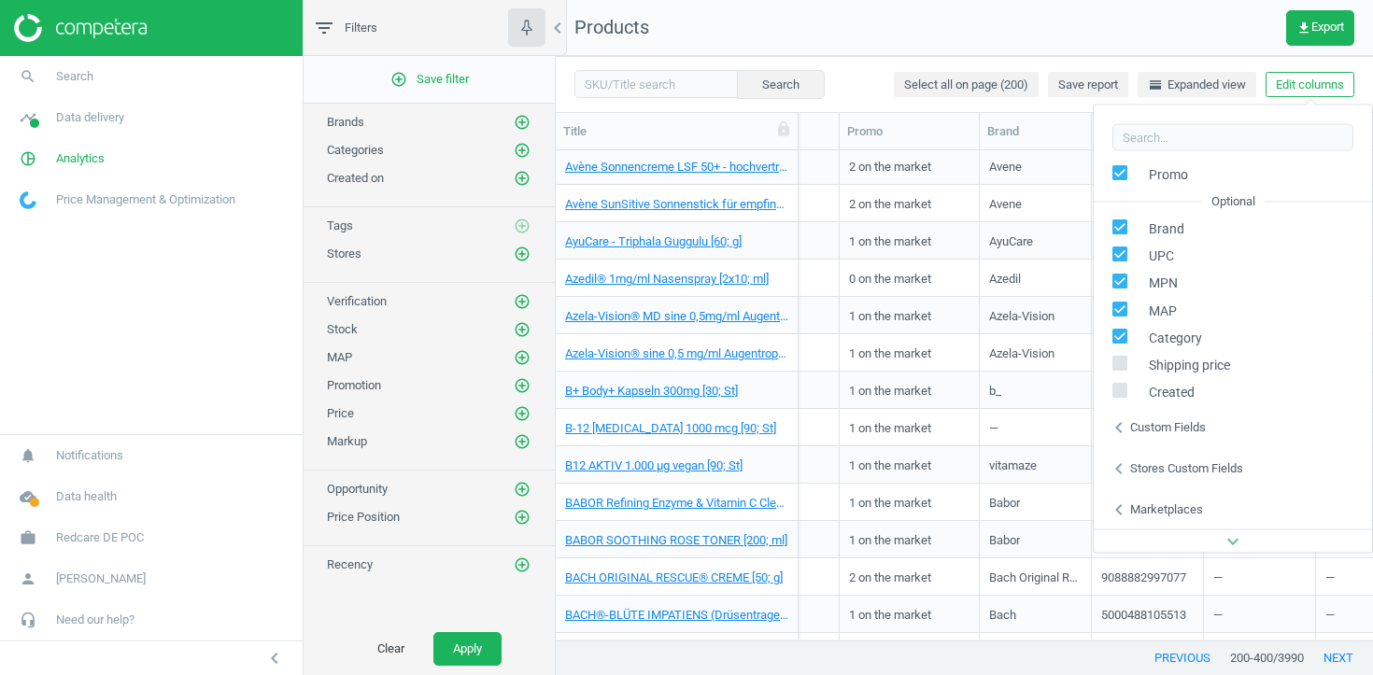
click at [1162, 419] on div "Custom fields" at bounding box center [1168, 427] width 76 height 17
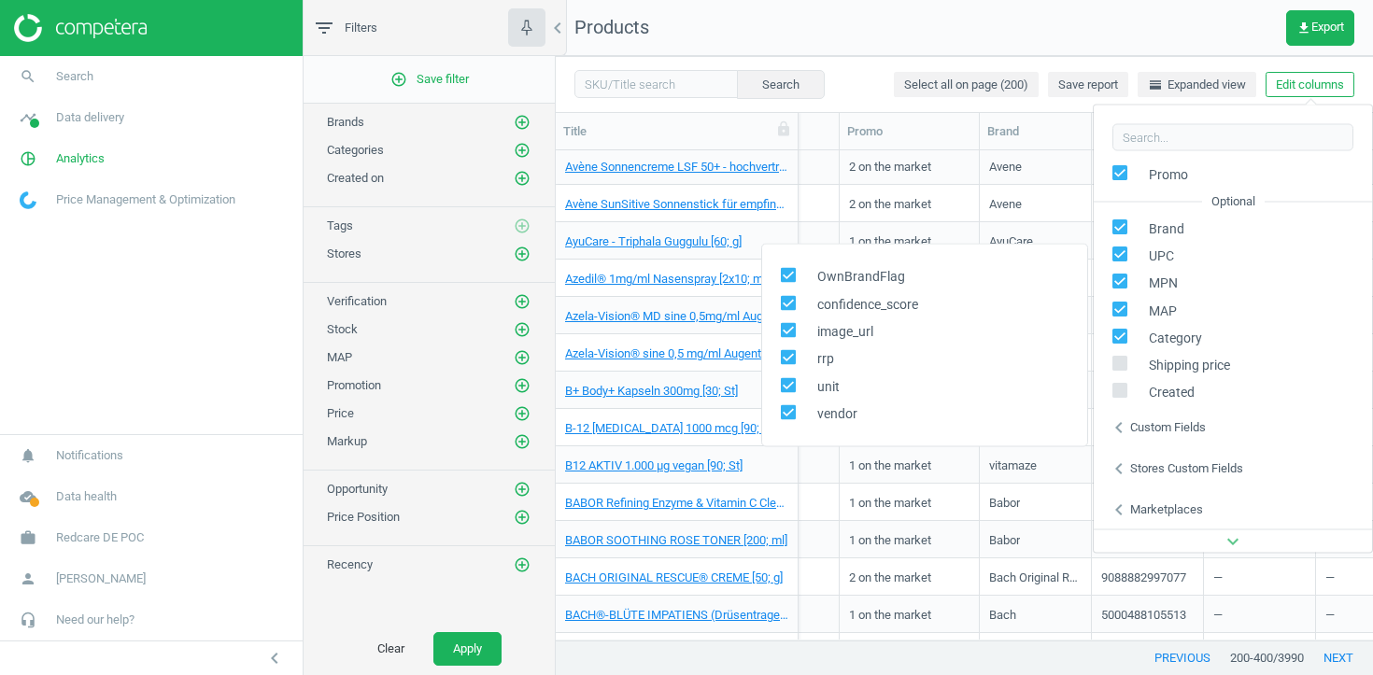
click at [898, 549] on div "1 on the market" at bounding box center [909, 539] width 121 height 33
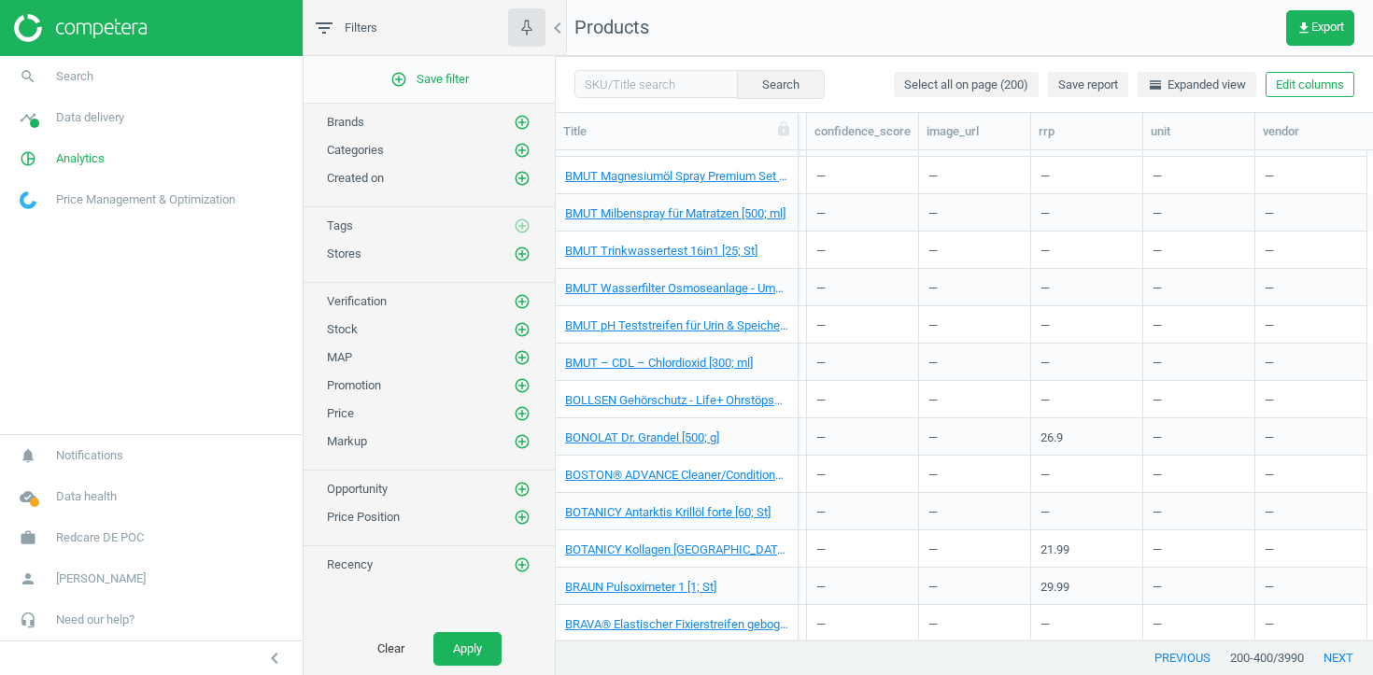
scroll to position [5270, 0]
